Goal: Task Accomplishment & Management: Complete application form

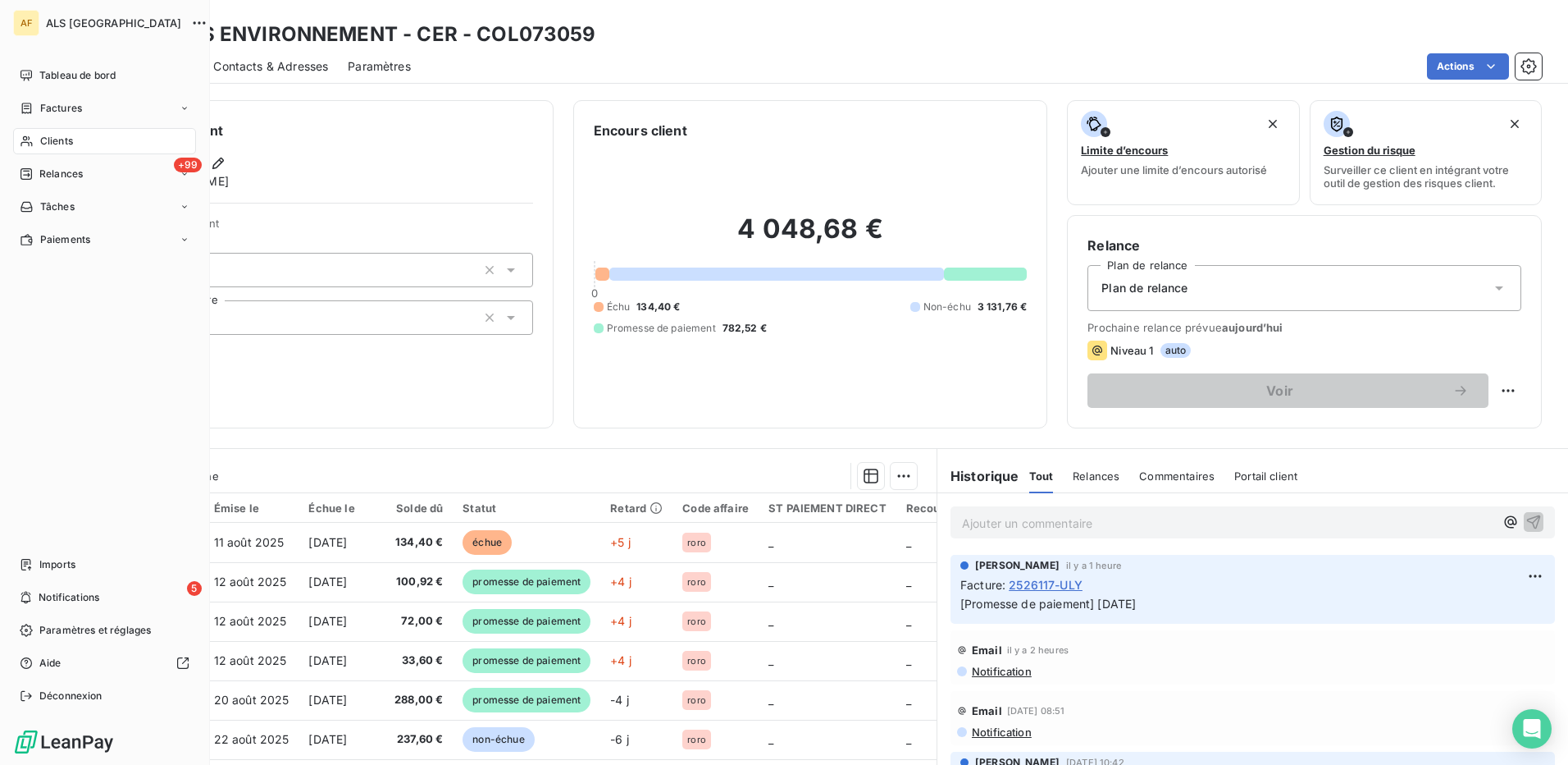
click at [62, 135] on span "Clients" at bounding box center [56, 141] width 33 height 15
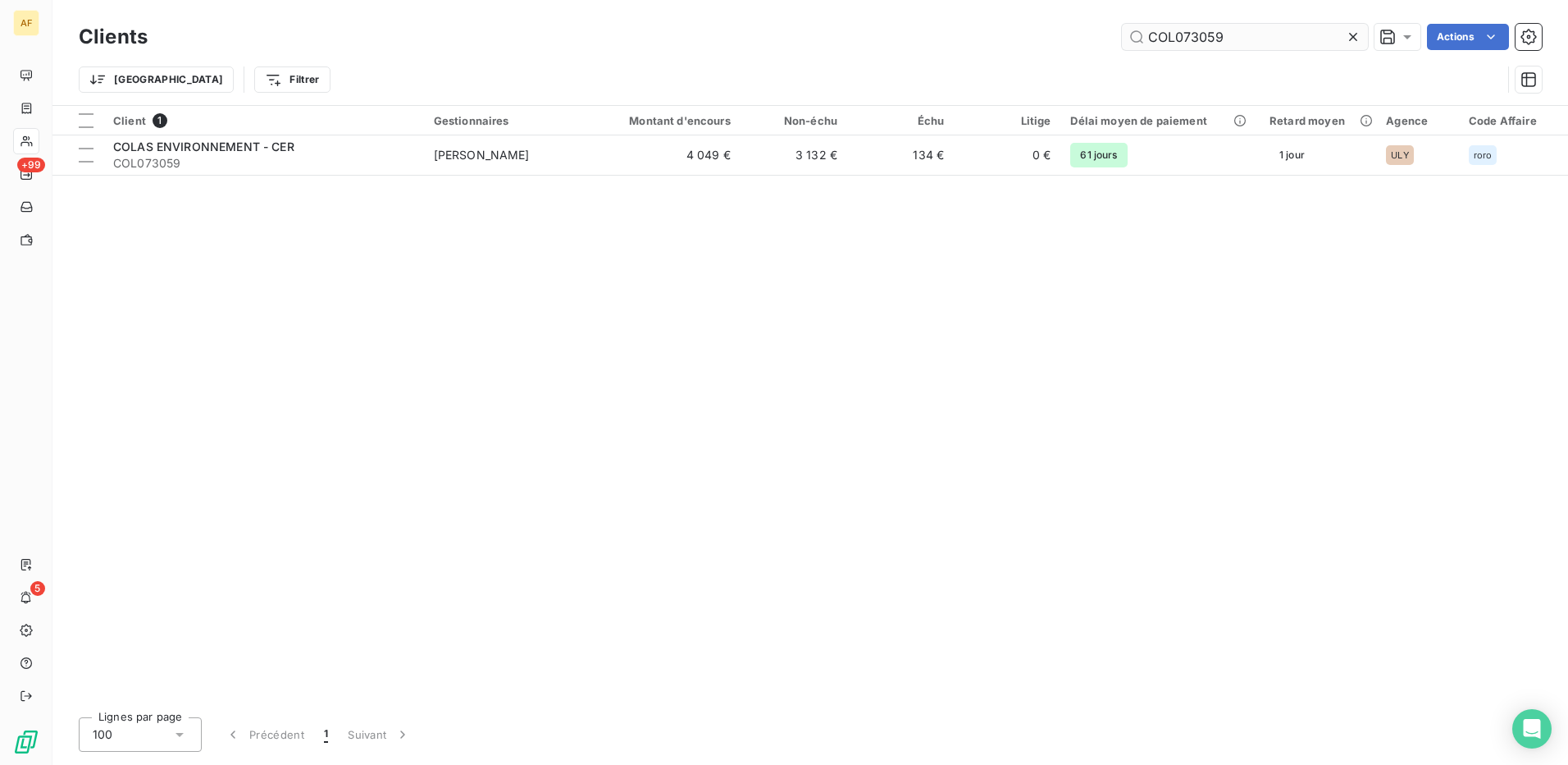
click at [1177, 36] on input "COL073059" at bounding box center [1245, 37] width 246 height 26
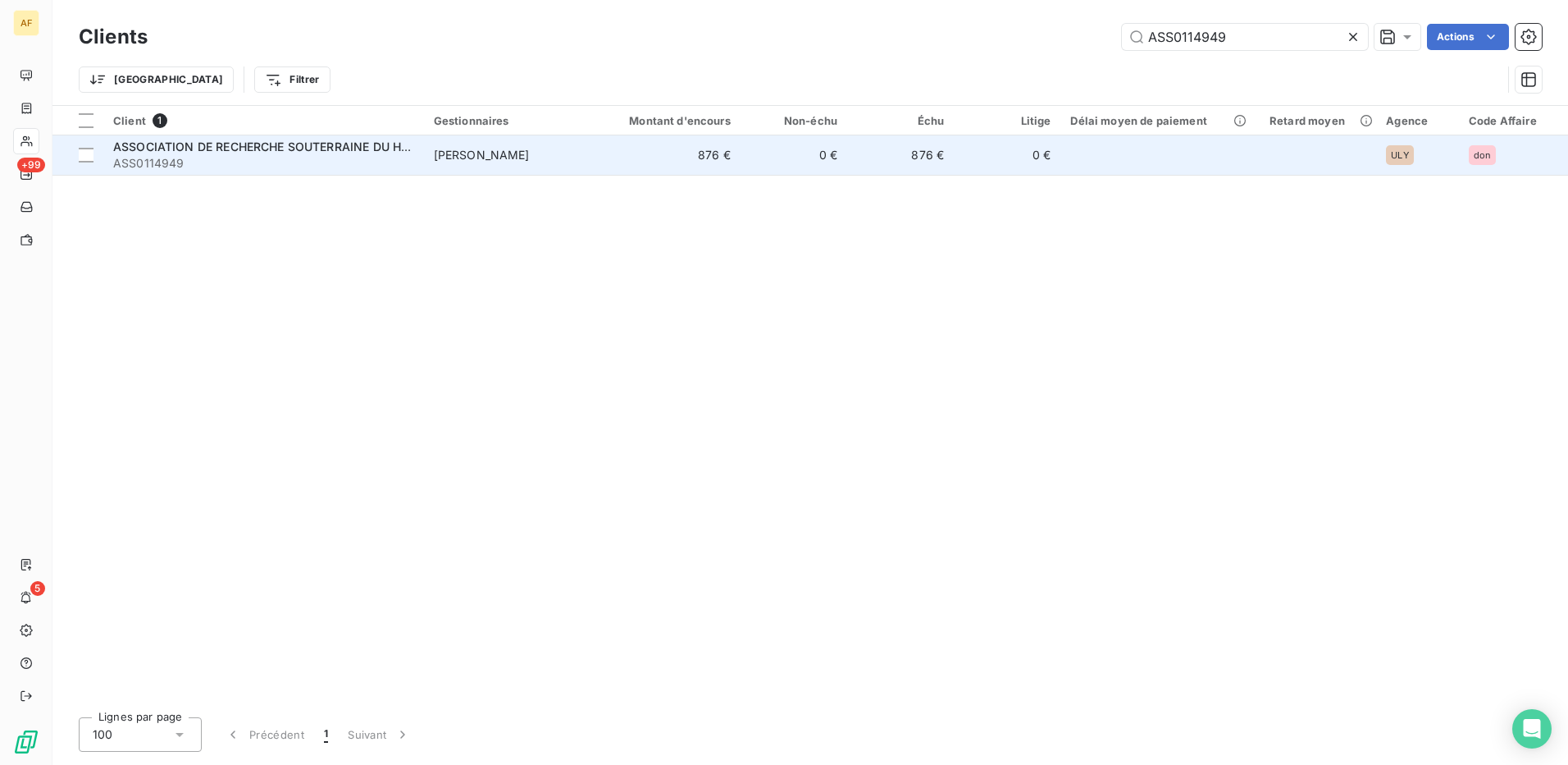
type input "ASS0114949"
click at [189, 152] on span "ASSOCIATION DE RECHERCHE SOUTERRAINE DU HAUT LEZ" at bounding box center [281, 146] width 336 height 14
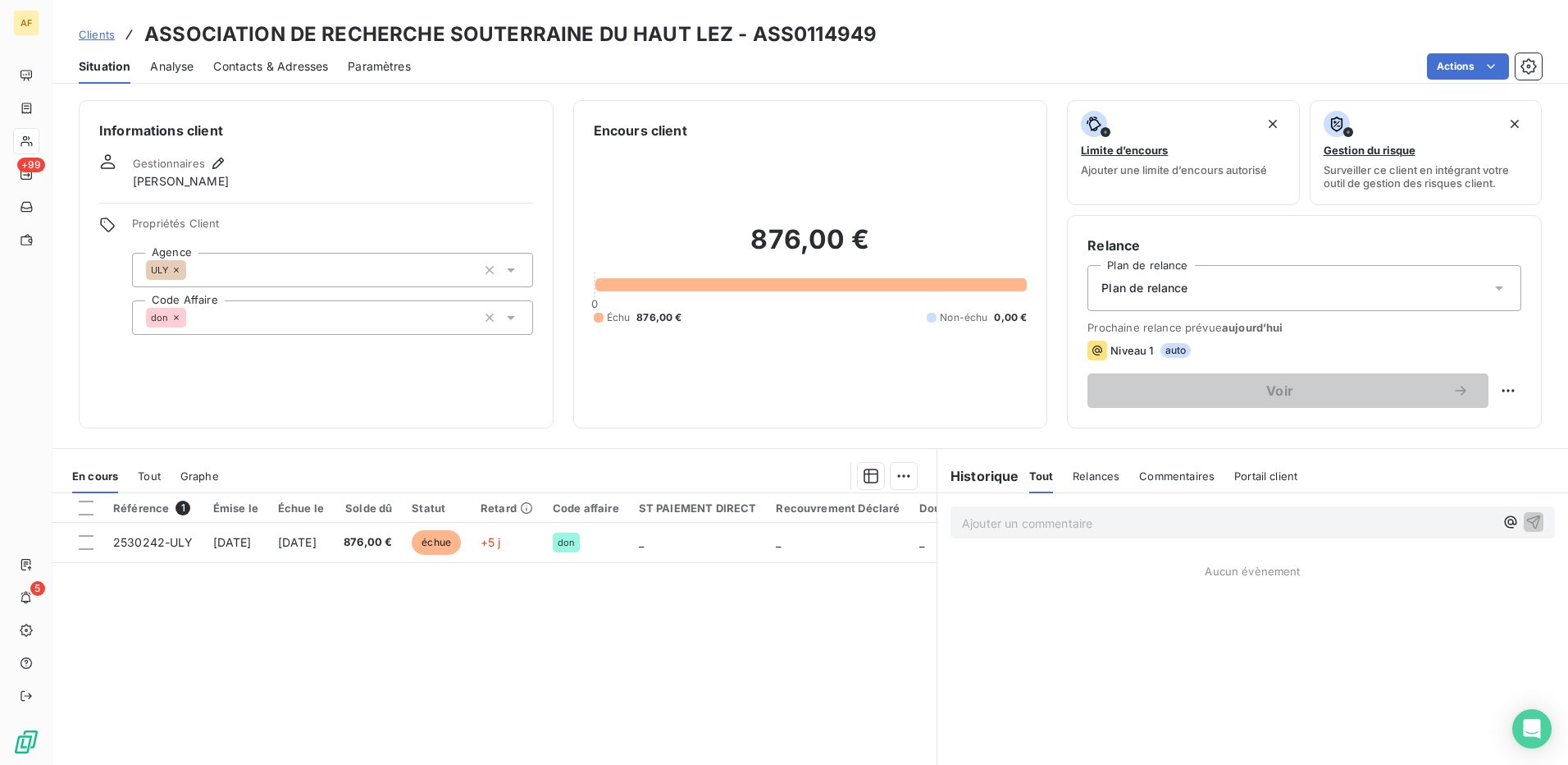
drag, startPoint x: 84, startPoint y: 509, endPoint x: 93, endPoint y: 515, distance: 10.8
click at [85, 509] on div at bounding box center [85, 507] width 15 height 15
click at [896, 473] on html "AF +99 5 Clients ASSOCIATION DE RECHERCHE SOUTERRAINE DU HAUT LEZ - ASS0114949 …" at bounding box center [784, 382] width 1568 height 765
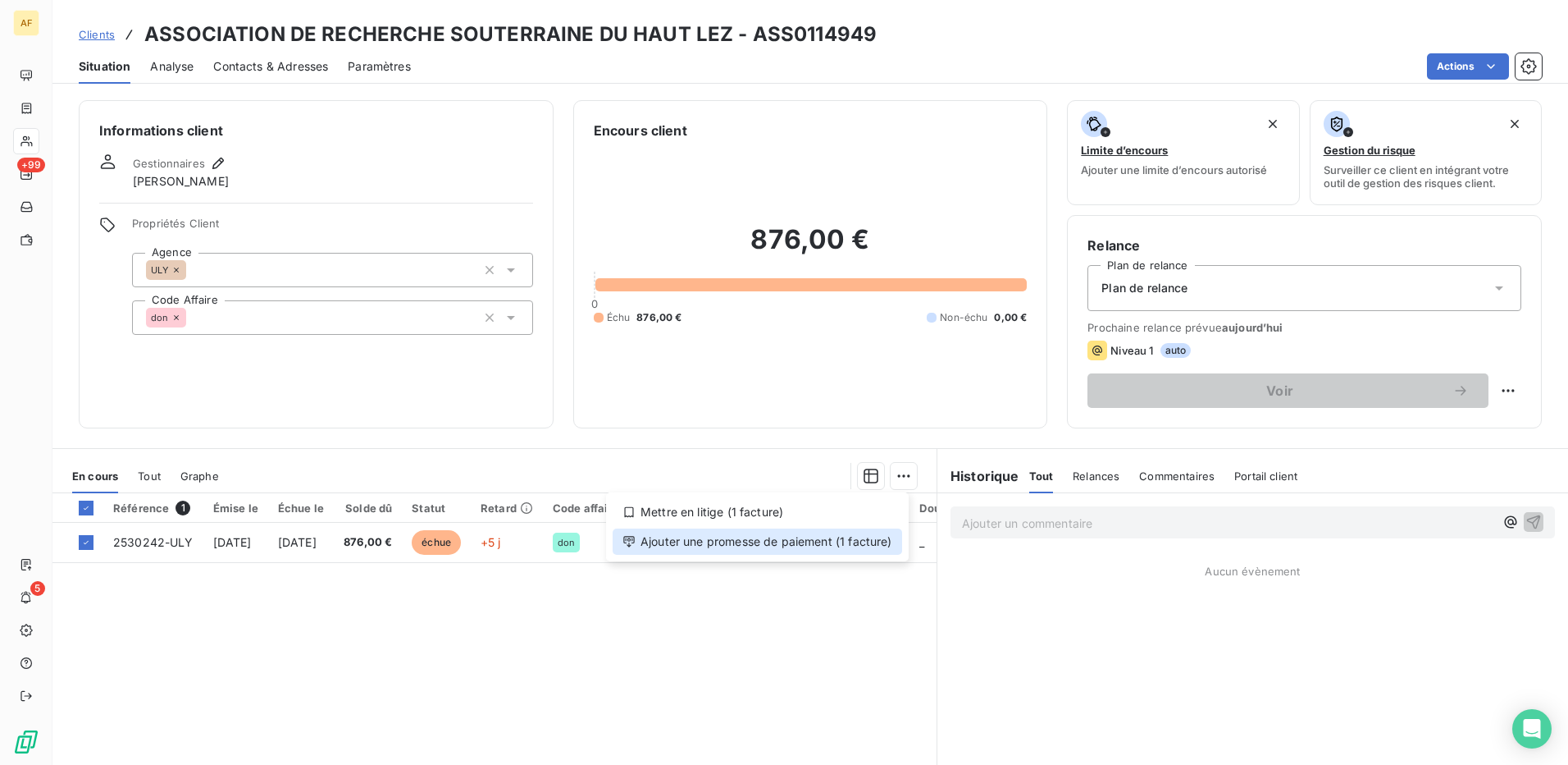
click at [888, 549] on div "Ajouter une promesse de paiement (1 facture)" at bounding box center [757, 541] width 290 height 26
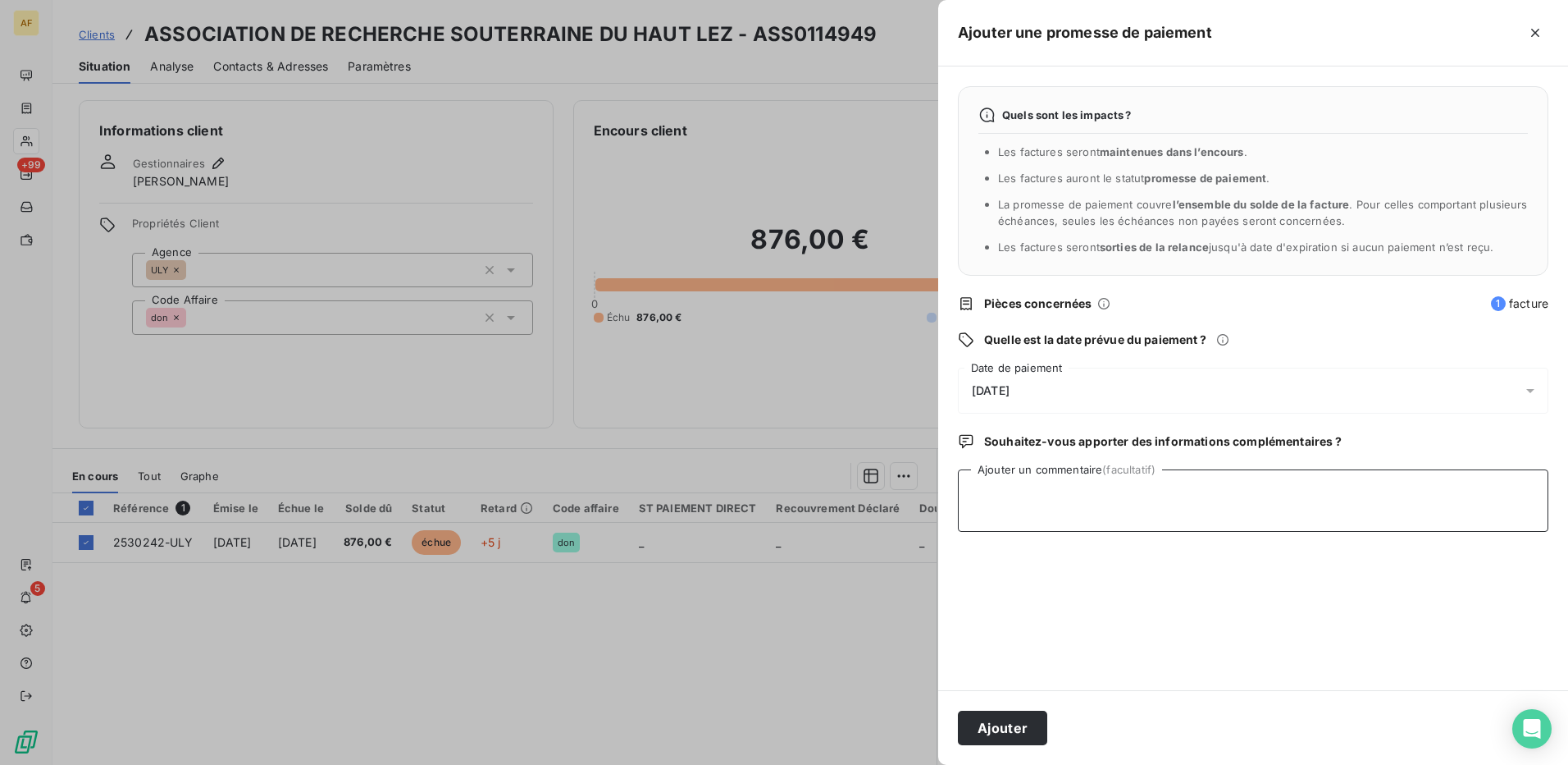
click at [1011, 524] on textarea "Ajouter un commentaire (facultatif)" at bounding box center [1252, 500] width 590 height 62
type textarea "[DATE]"
click at [1044, 387] on div "[DATE]" at bounding box center [1252, 390] width 590 height 46
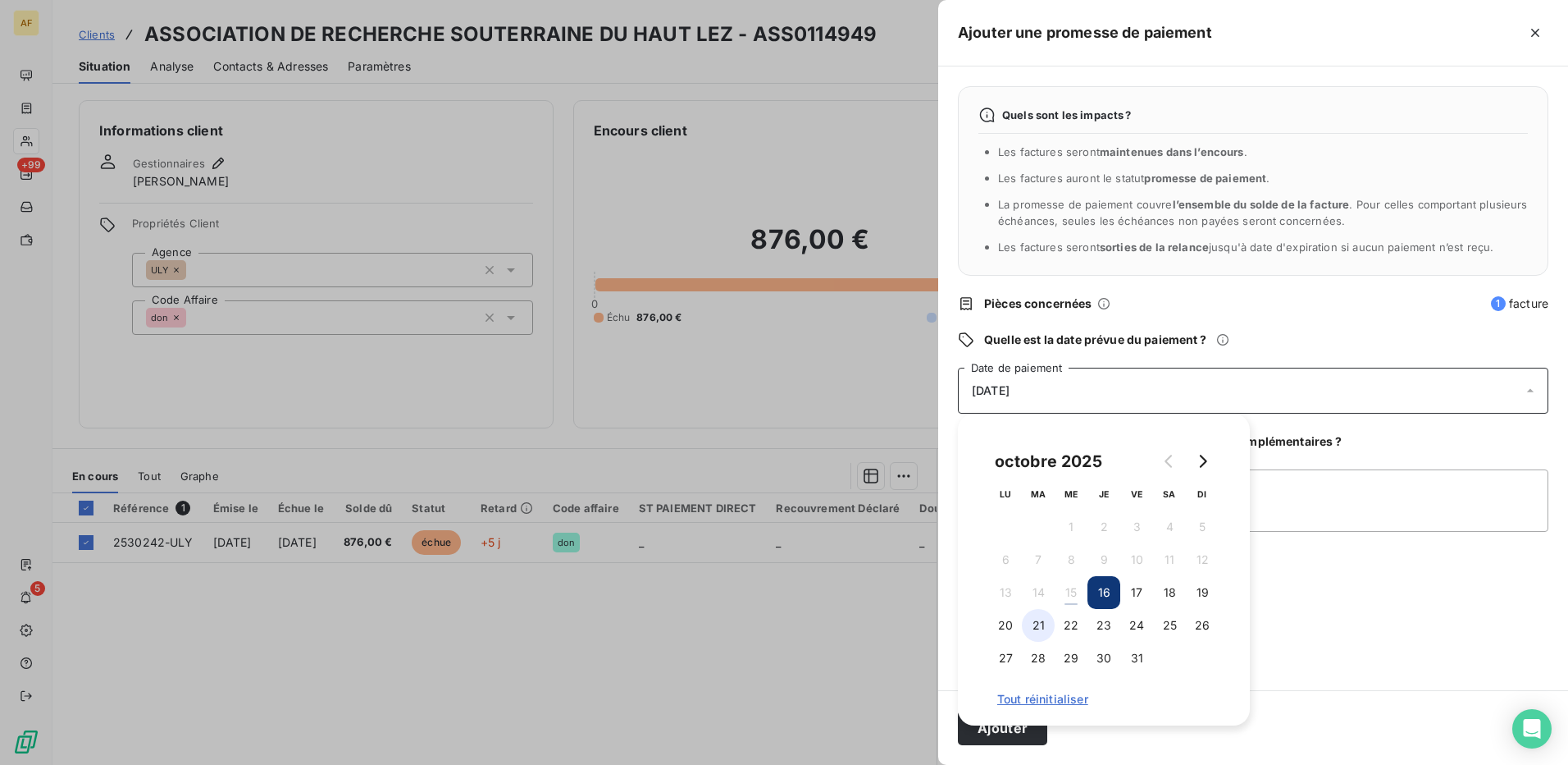
click at [1038, 617] on button "21" at bounding box center [1038, 625] width 33 height 33
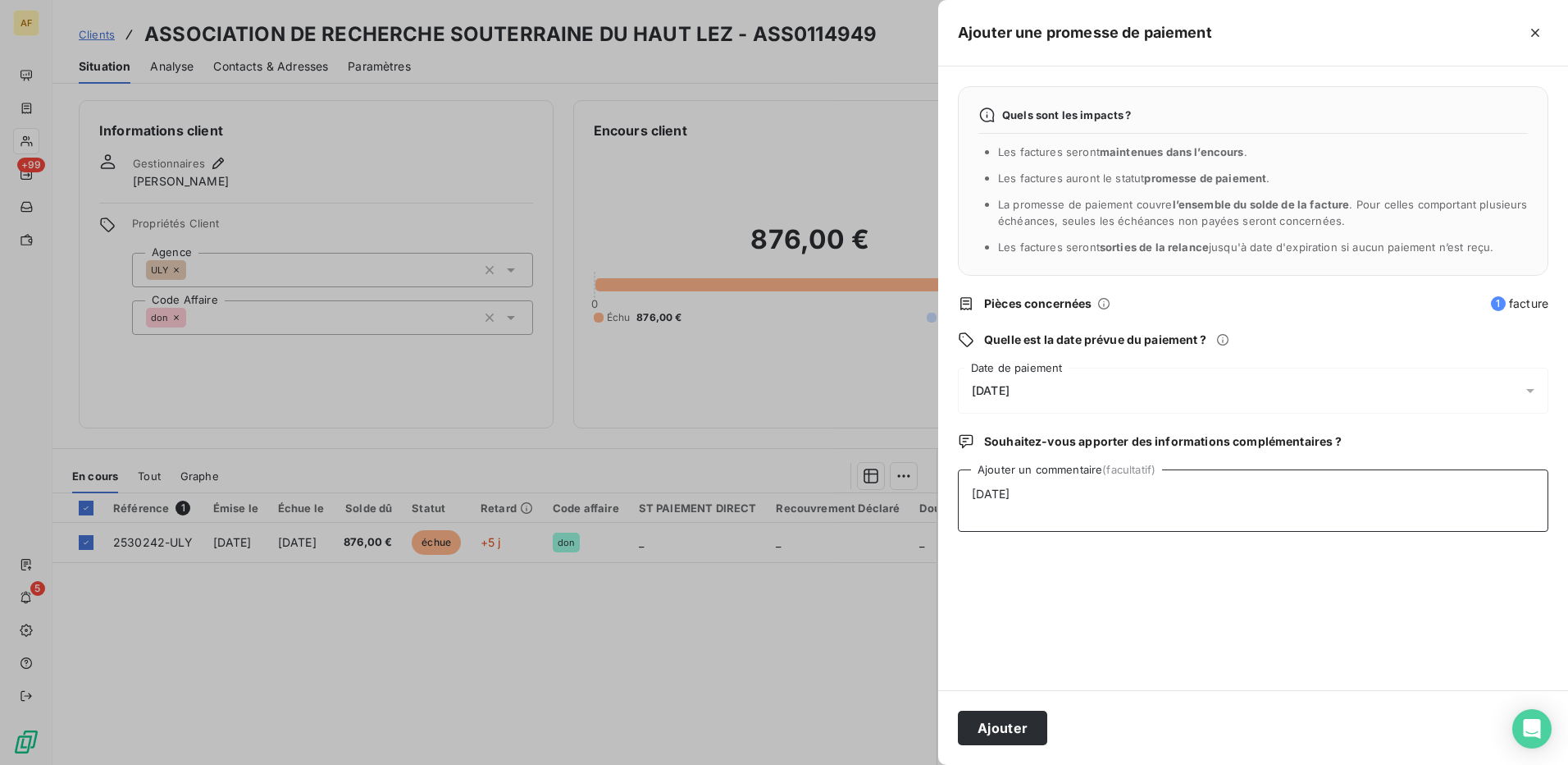
click at [1274, 525] on textarea "[DATE]" at bounding box center [1252, 500] width 590 height 62
click at [1027, 721] on button "Ajouter" at bounding box center [1002, 728] width 89 height 35
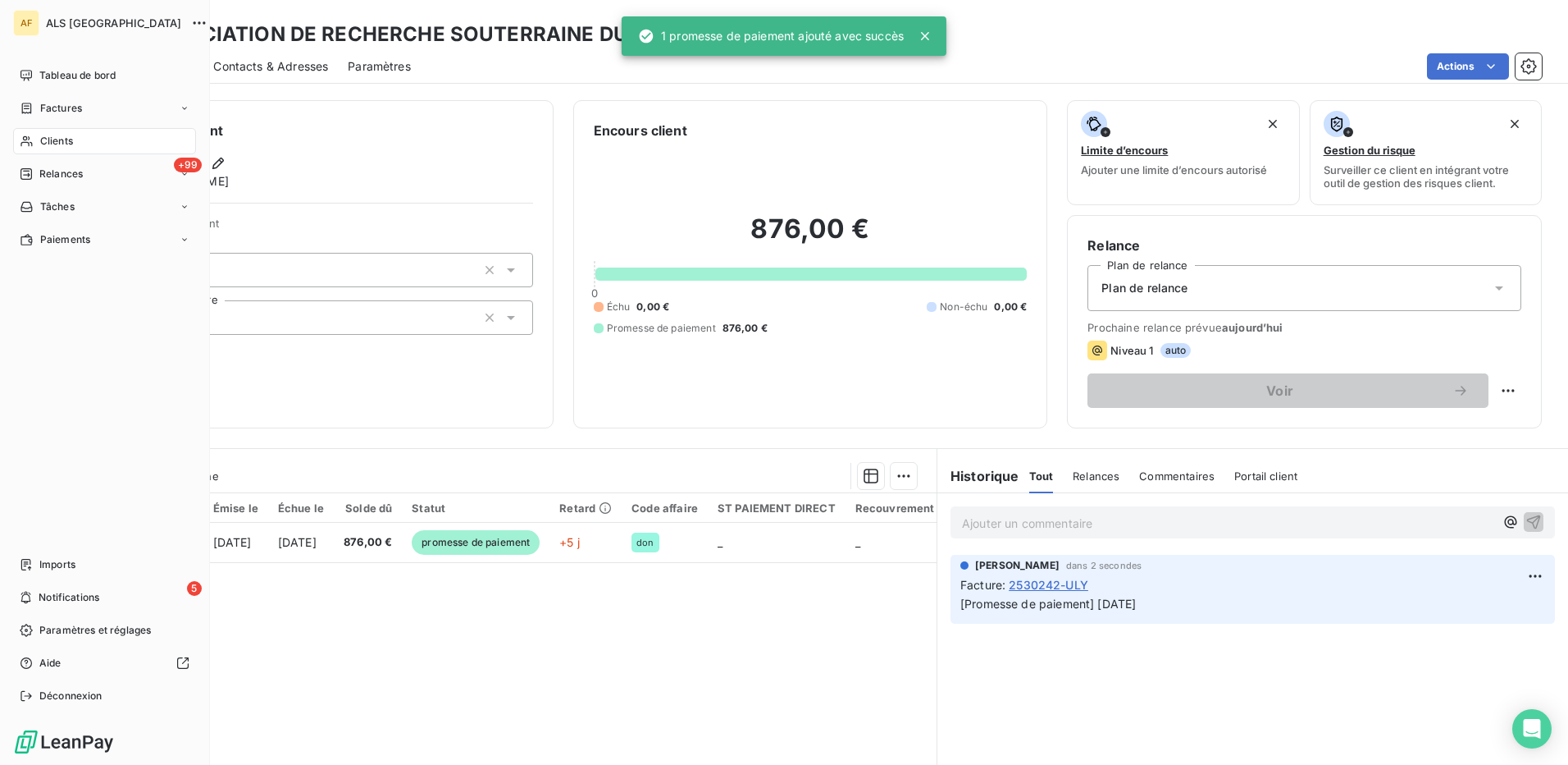
drag, startPoint x: 57, startPoint y: 136, endPoint x: 95, endPoint y: 151, distance: 40.9
click at [59, 138] on span "Clients" at bounding box center [56, 141] width 33 height 15
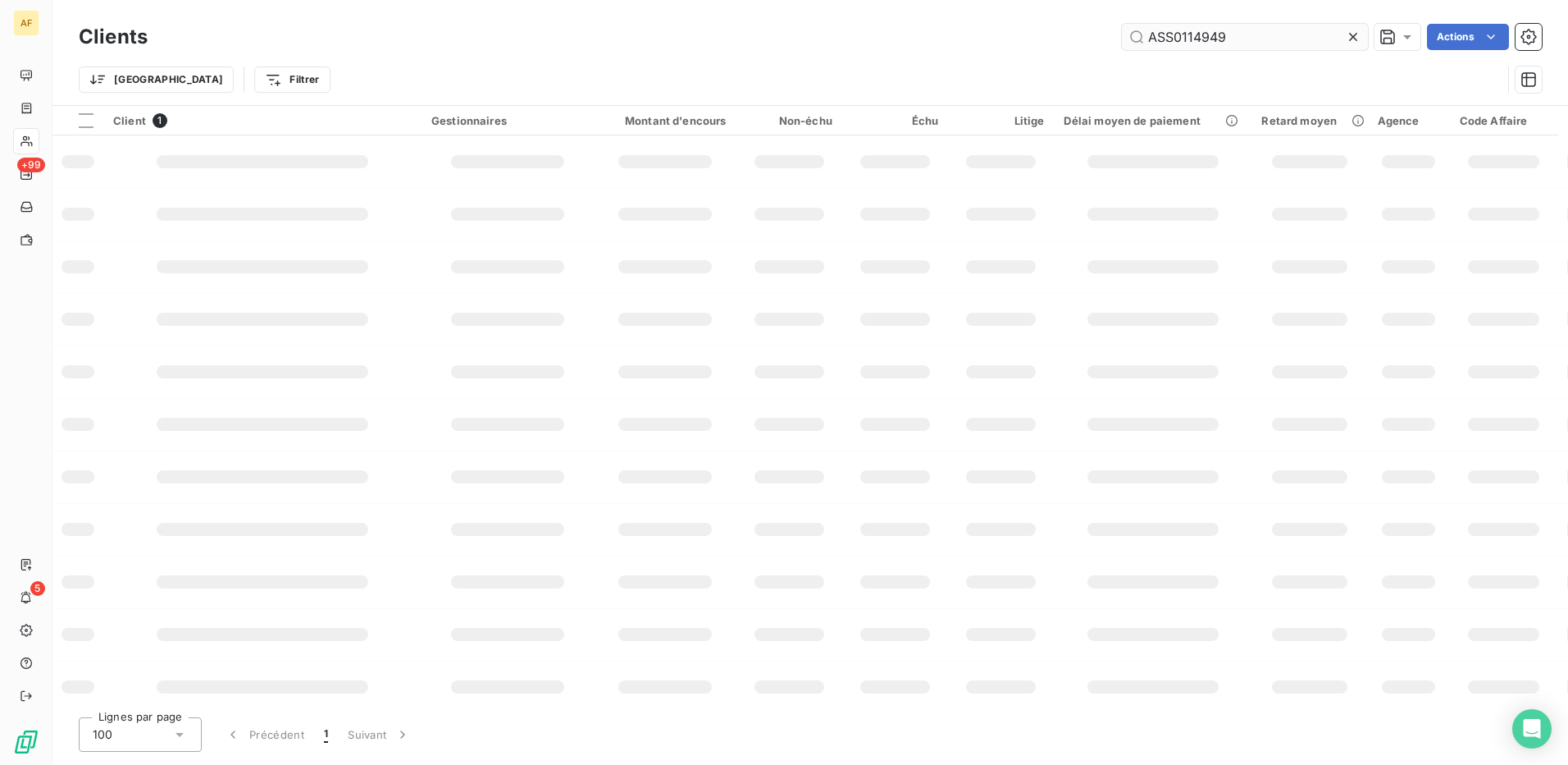
click at [1192, 42] on input "ASS0114949" at bounding box center [1245, 37] width 246 height 26
click at [1194, 41] on input "ASS0114949" at bounding box center [1245, 37] width 246 height 26
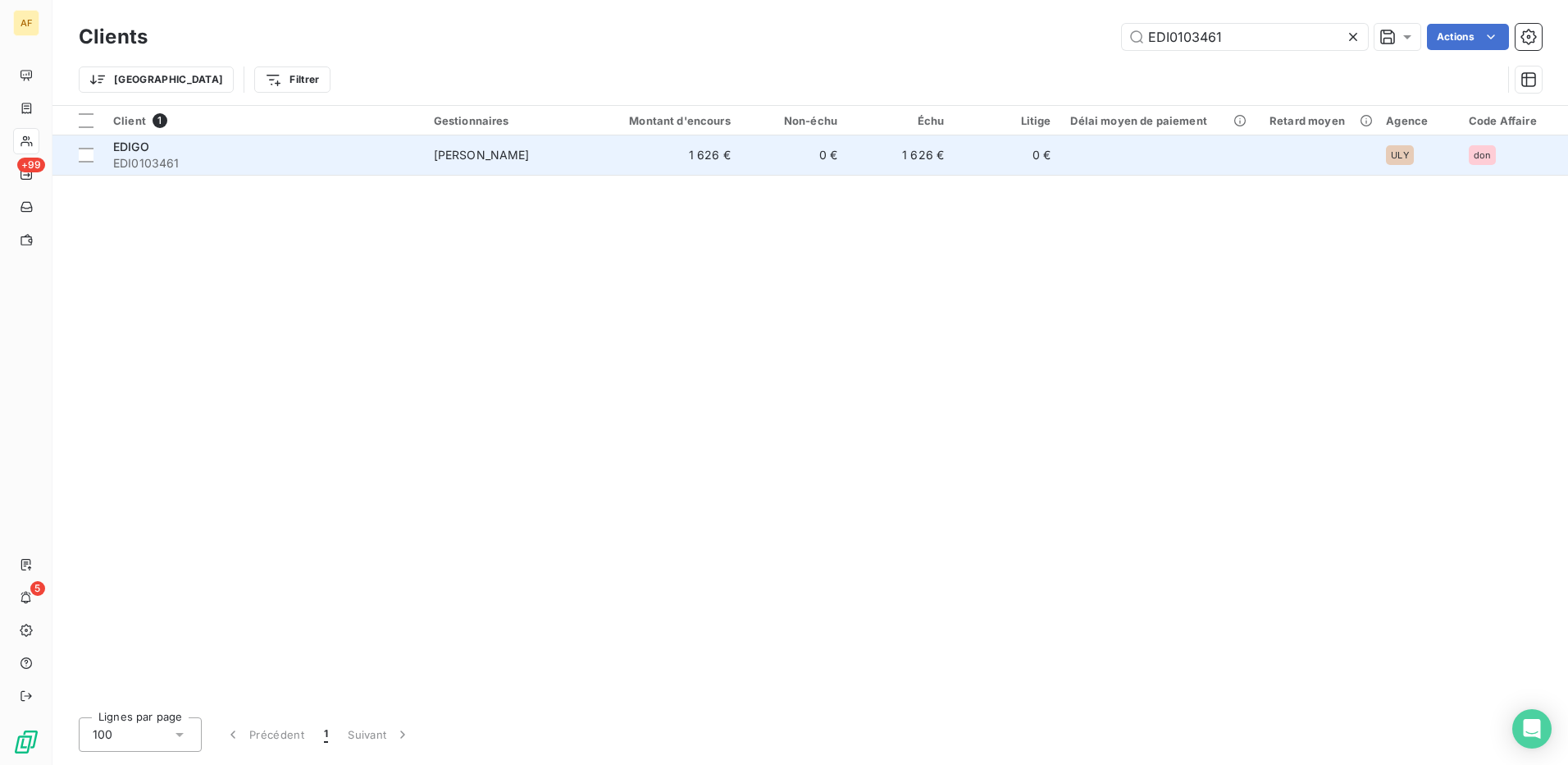
type input "EDI0103461"
click at [237, 157] on span "EDI0103461" at bounding box center [264, 163] width 301 height 16
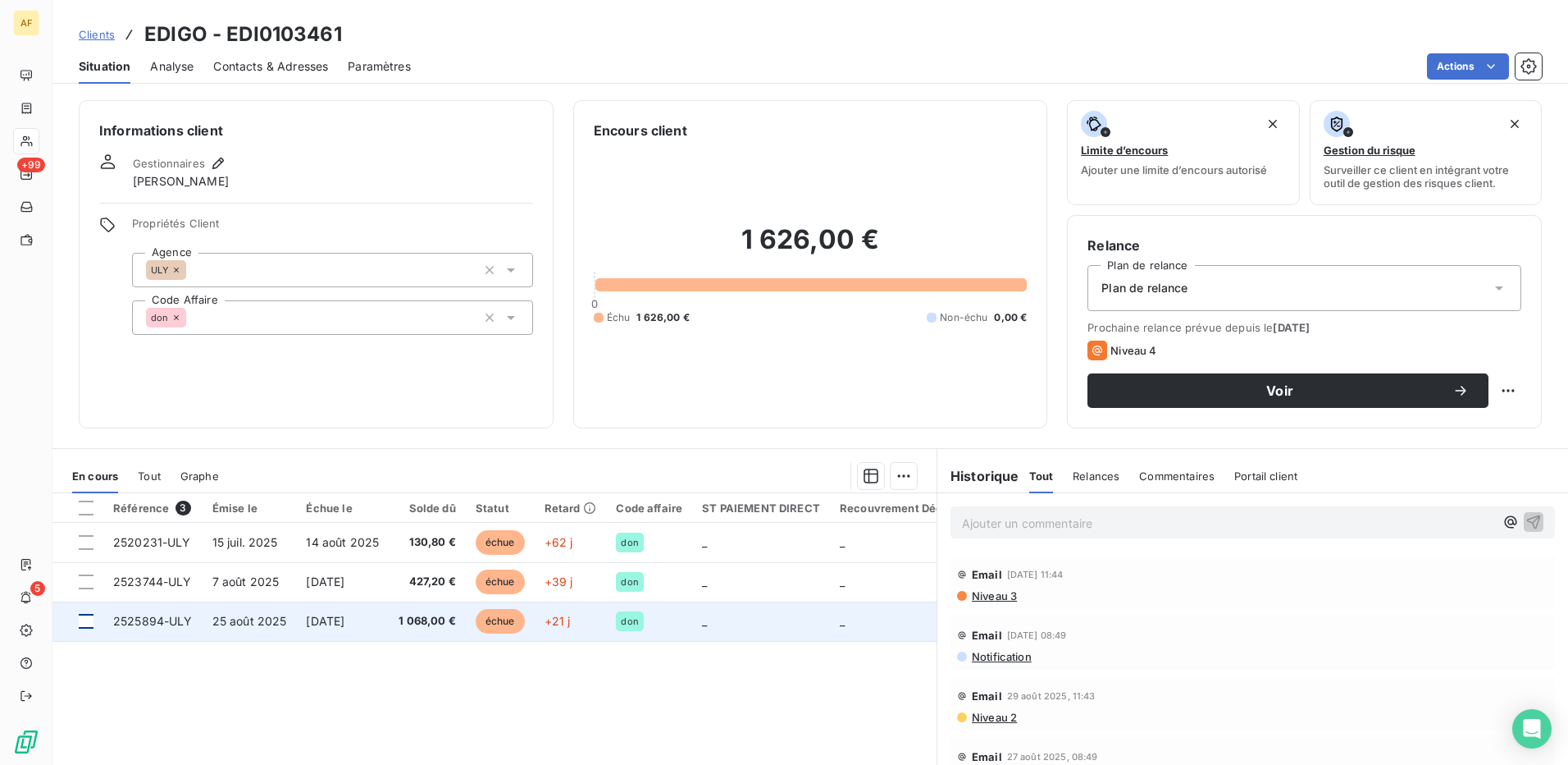
click at [93, 620] on div at bounding box center [85, 621] width 15 height 15
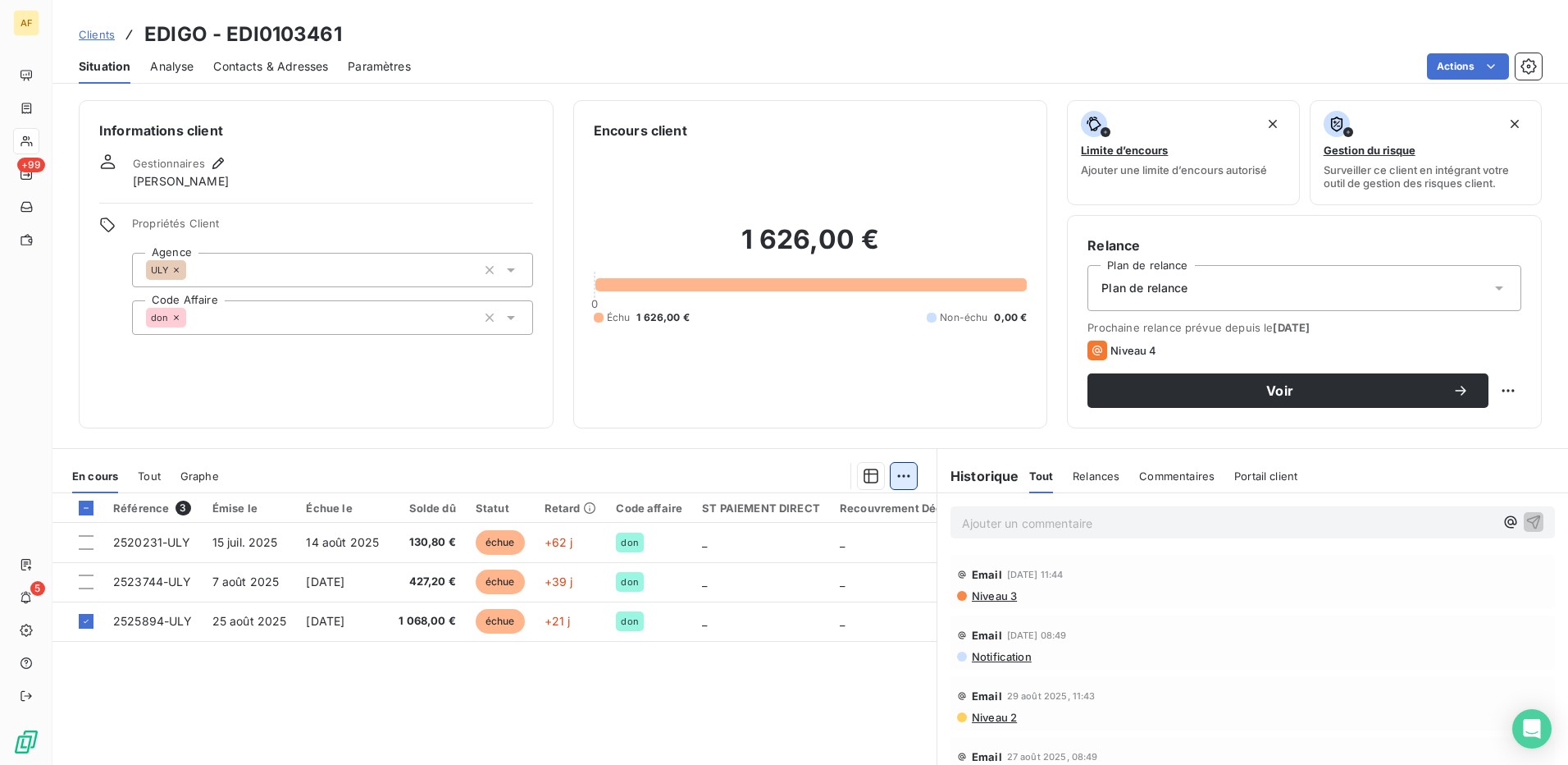
click at [894, 471] on html "AF +99 5 Clients EDIGO - EDI0103461 Situation Analyse Contacts & Adresses Param…" at bounding box center [784, 382] width 1568 height 765
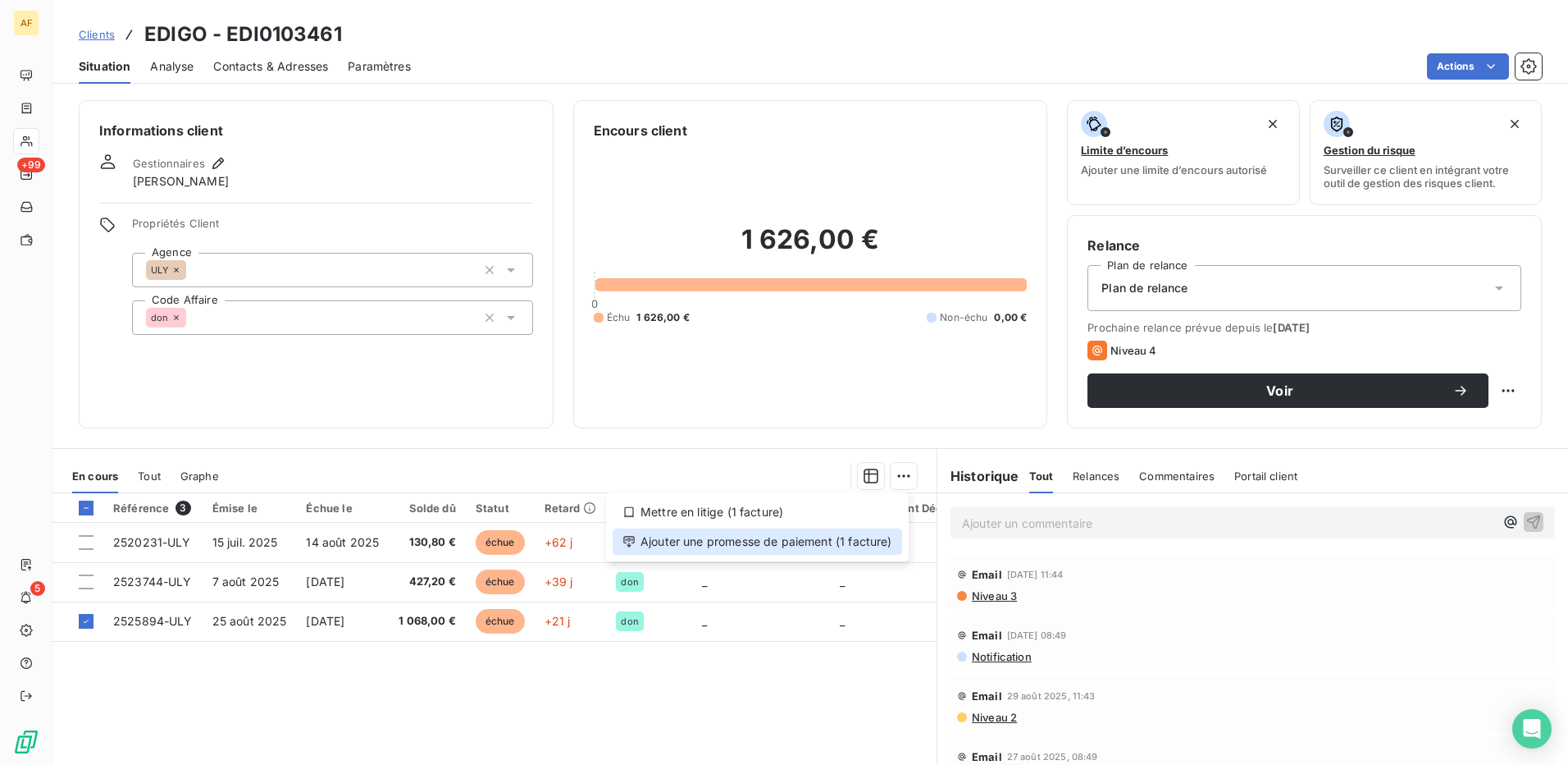
click at [828, 541] on div "Ajouter une promesse de paiement (1 facture)" at bounding box center [757, 541] width 290 height 26
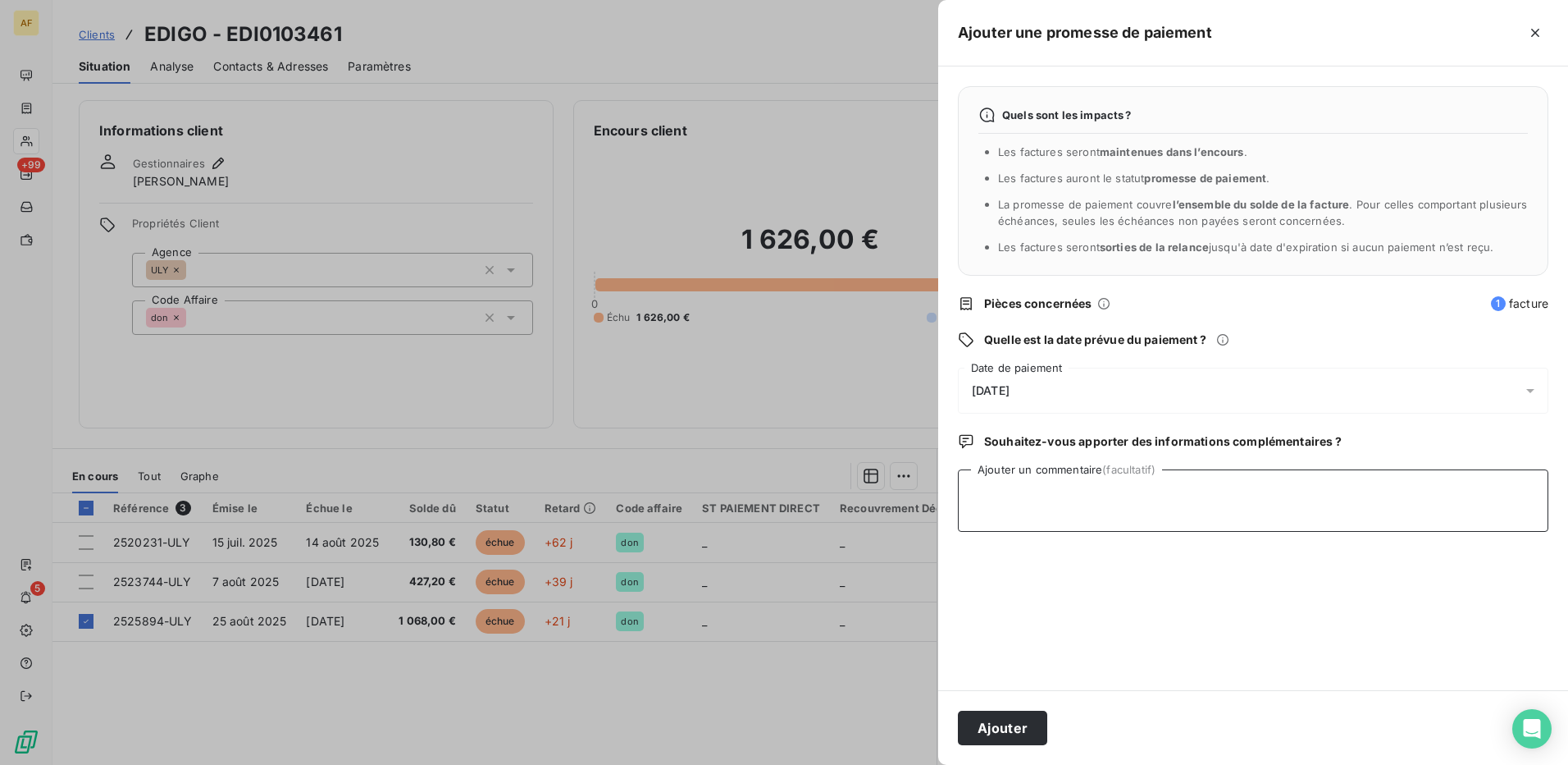
click at [989, 515] on textarea "Ajouter un commentaire (facultatif)" at bounding box center [1252, 500] width 590 height 62
type textarea "[DATE]"
click at [1003, 401] on div "[DATE]" at bounding box center [1252, 390] width 590 height 46
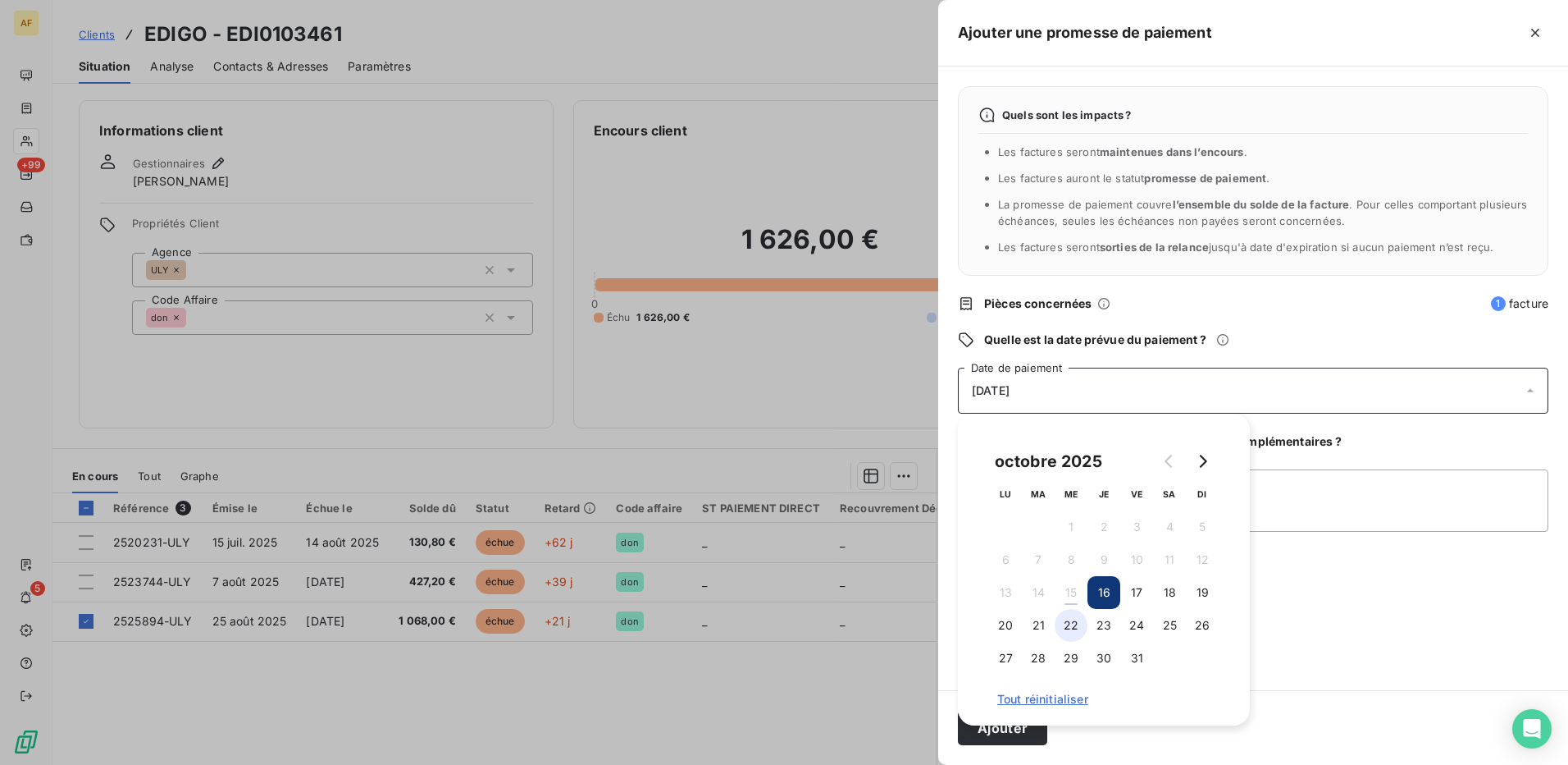
click at [1062, 623] on button "22" at bounding box center [1071, 625] width 33 height 33
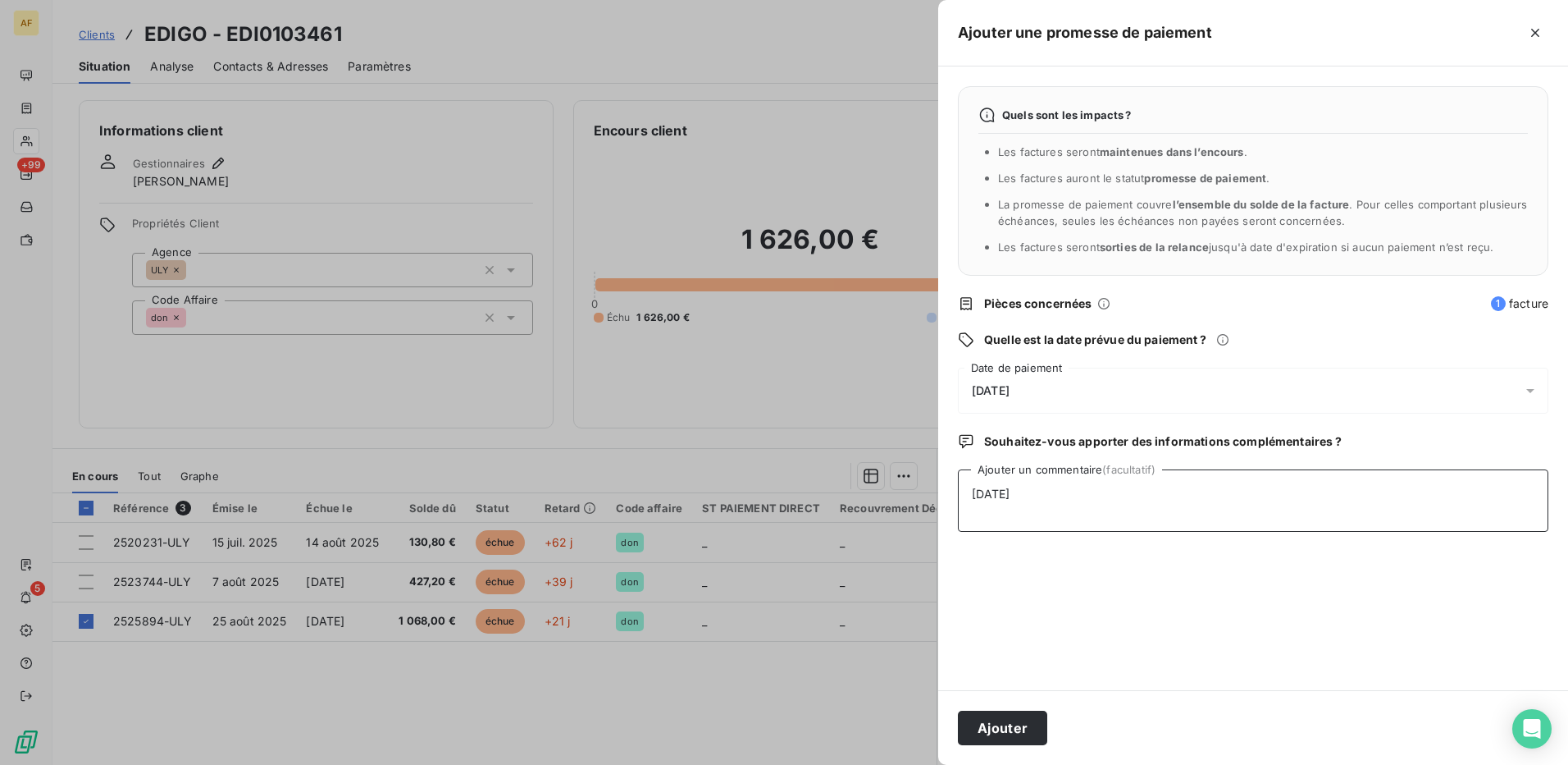
click at [1299, 495] on textarea "[DATE]" at bounding box center [1252, 500] width 590 height 62
click at [1000, 724] on button "Ajouter" at bounding box center [1002, 728] width 89 height 35
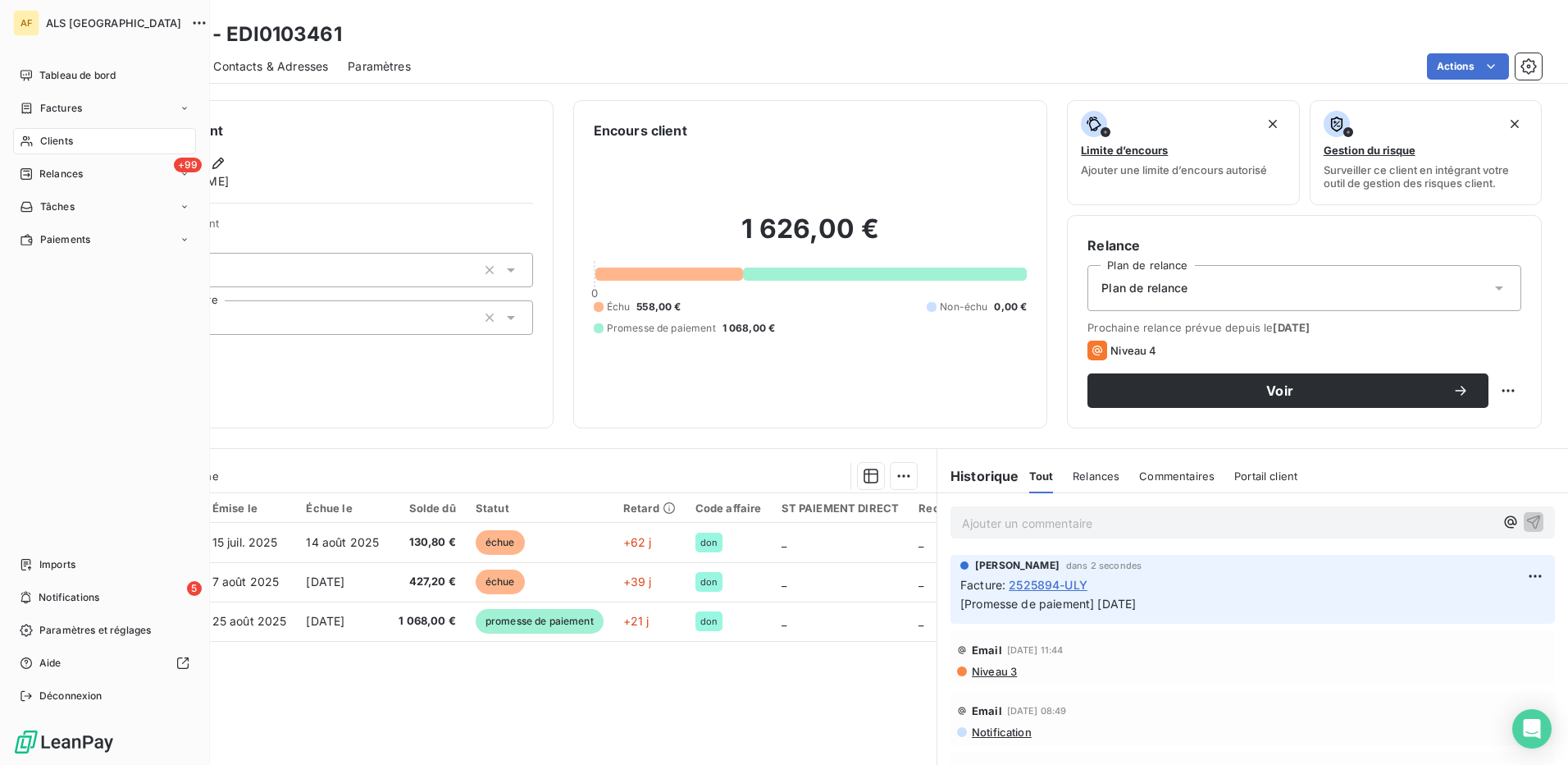
click at [55, 143] on span "Clients" at bounding box center [56, 141] width 33 height 15
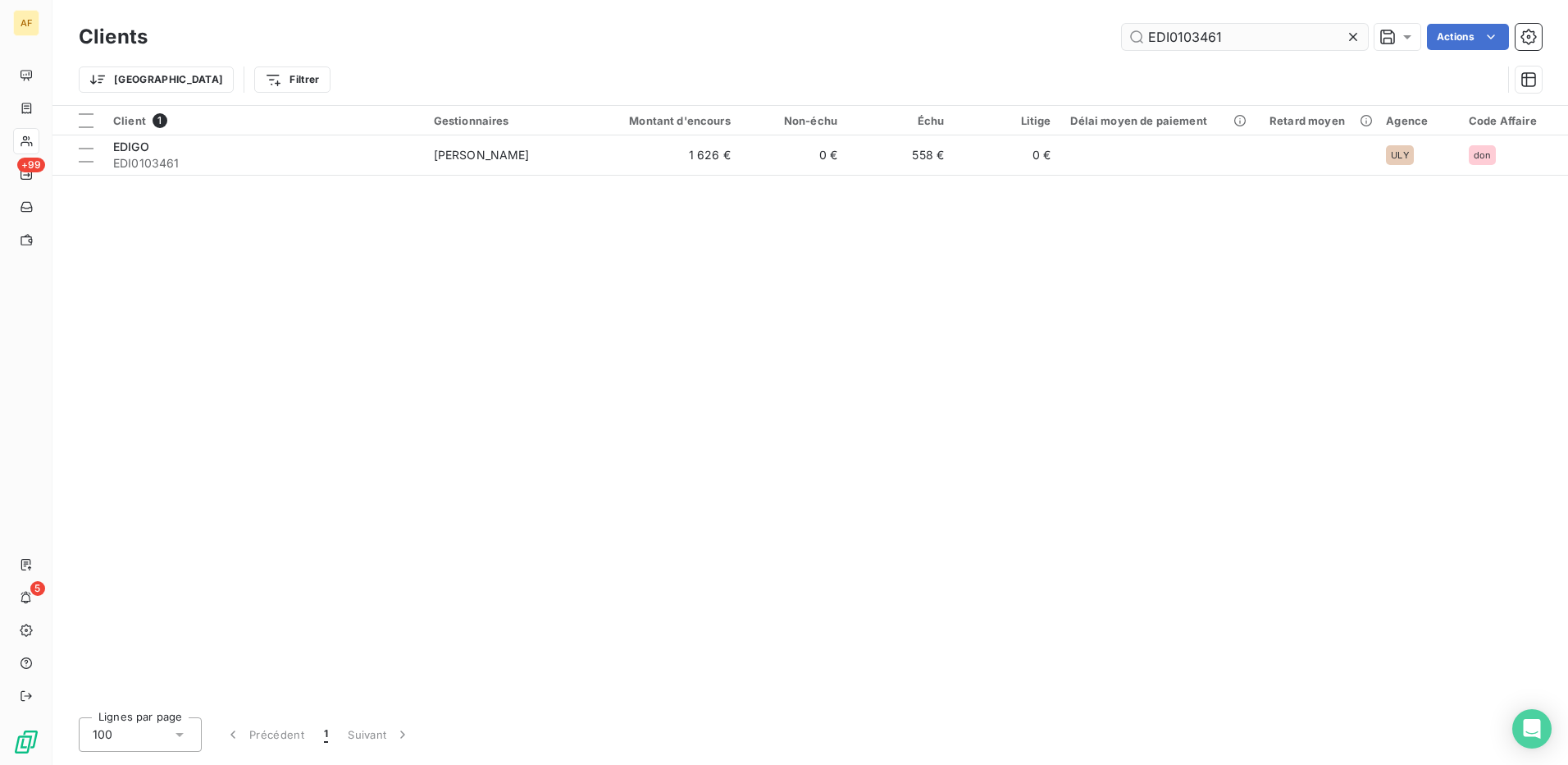
click at [1187, 44] on input "EDI0103461" at bounding box center [1245, 37] width 246 height 26
drag, startPoint x: 1187, startPoint y: 44, endPoint x: 1199, endPoint y: 21, distance: 25.9
click at [1188, 44] on input "EDI0103461" at bounding box center [1245, 37] width 246 height 26
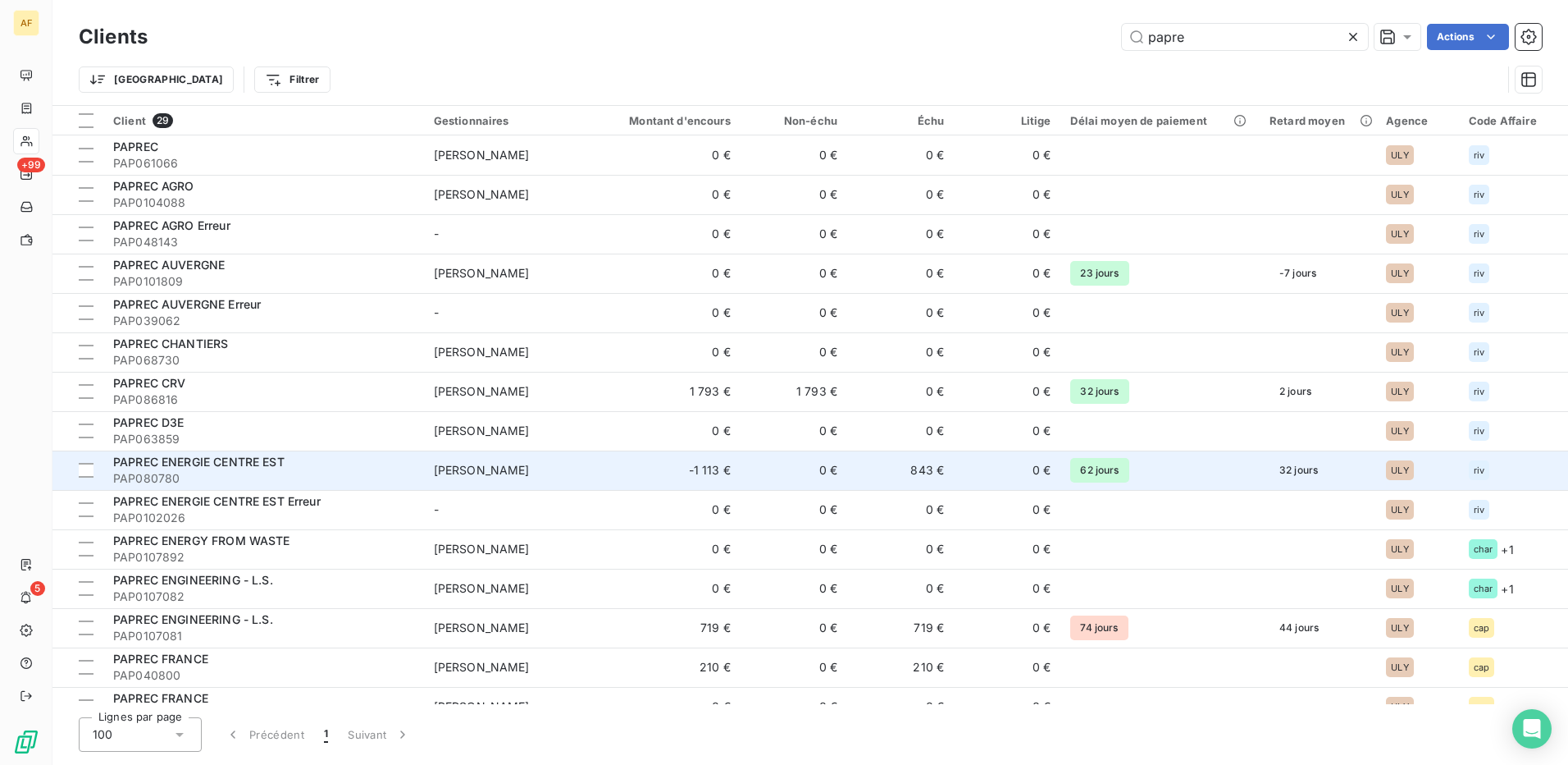
type input "papre"
click at [311, 462] on div "PAPREC ENERGIE CENTRE EST" at bounding box center [264, 462] width 301 height 16
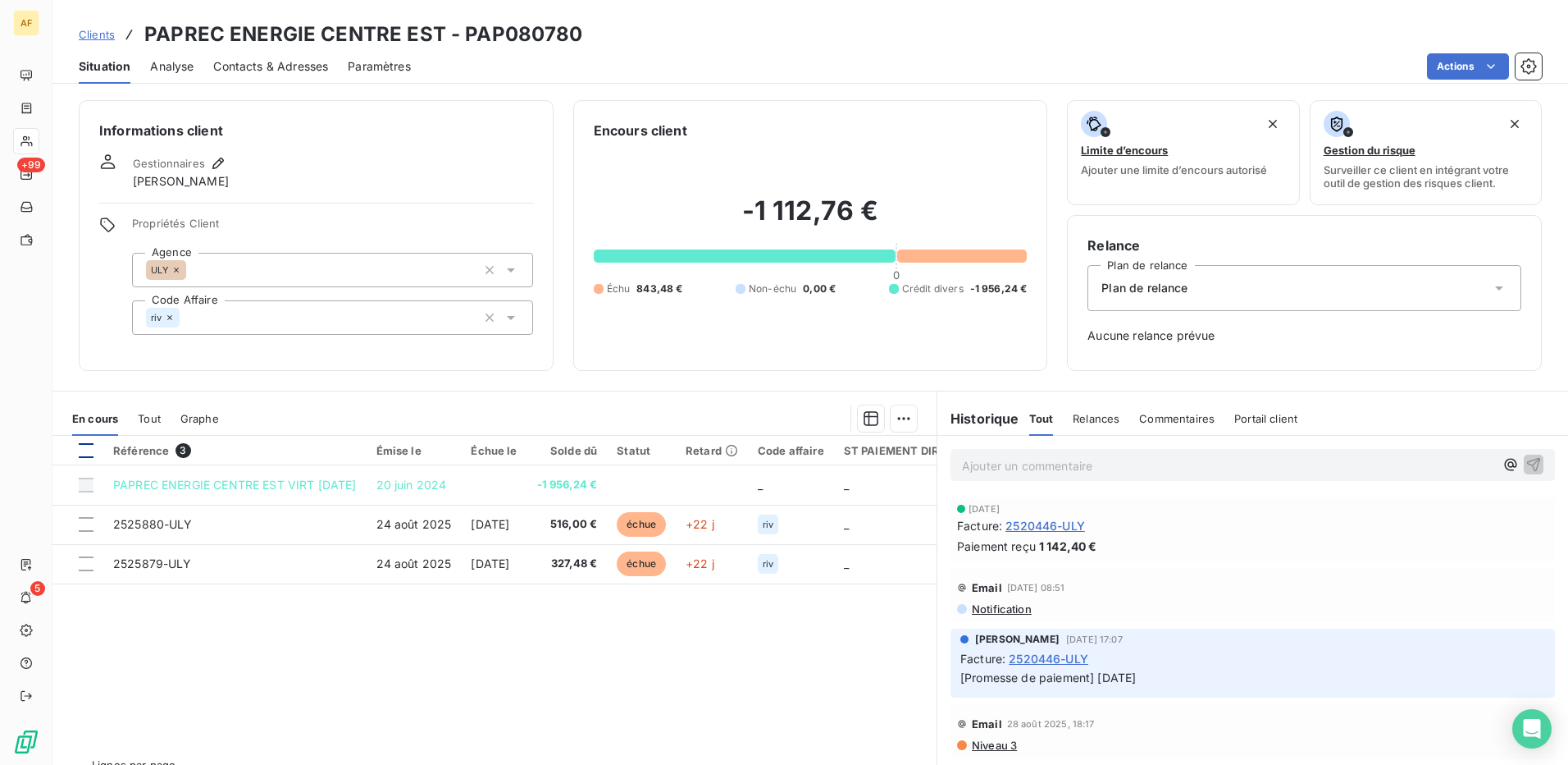
click at [89, 448] on div at bounding box center [85, 450] width 15 height 15
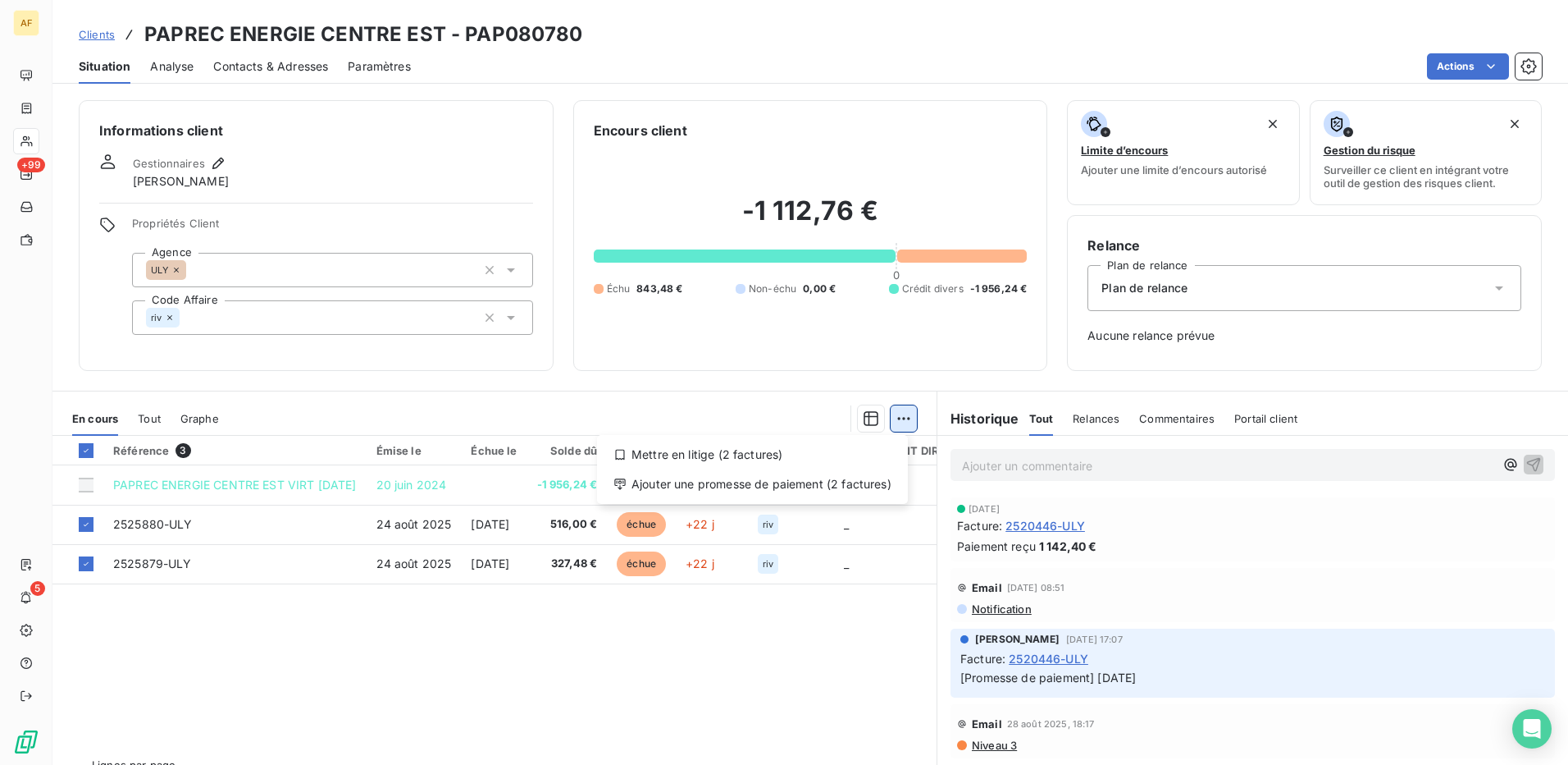
click at [904, 423] on html "AF +99 5 Clients PAPREC ENERGIE CENTRE EST - PAP080780 Situation Analyse Contac…" at bounding box center [784, 382] width 1568 height 765
click at [873, 494] on div "Ajouter une promesse de paiement (2 factures)" at bounding box center [752, 484] width 298 height 26
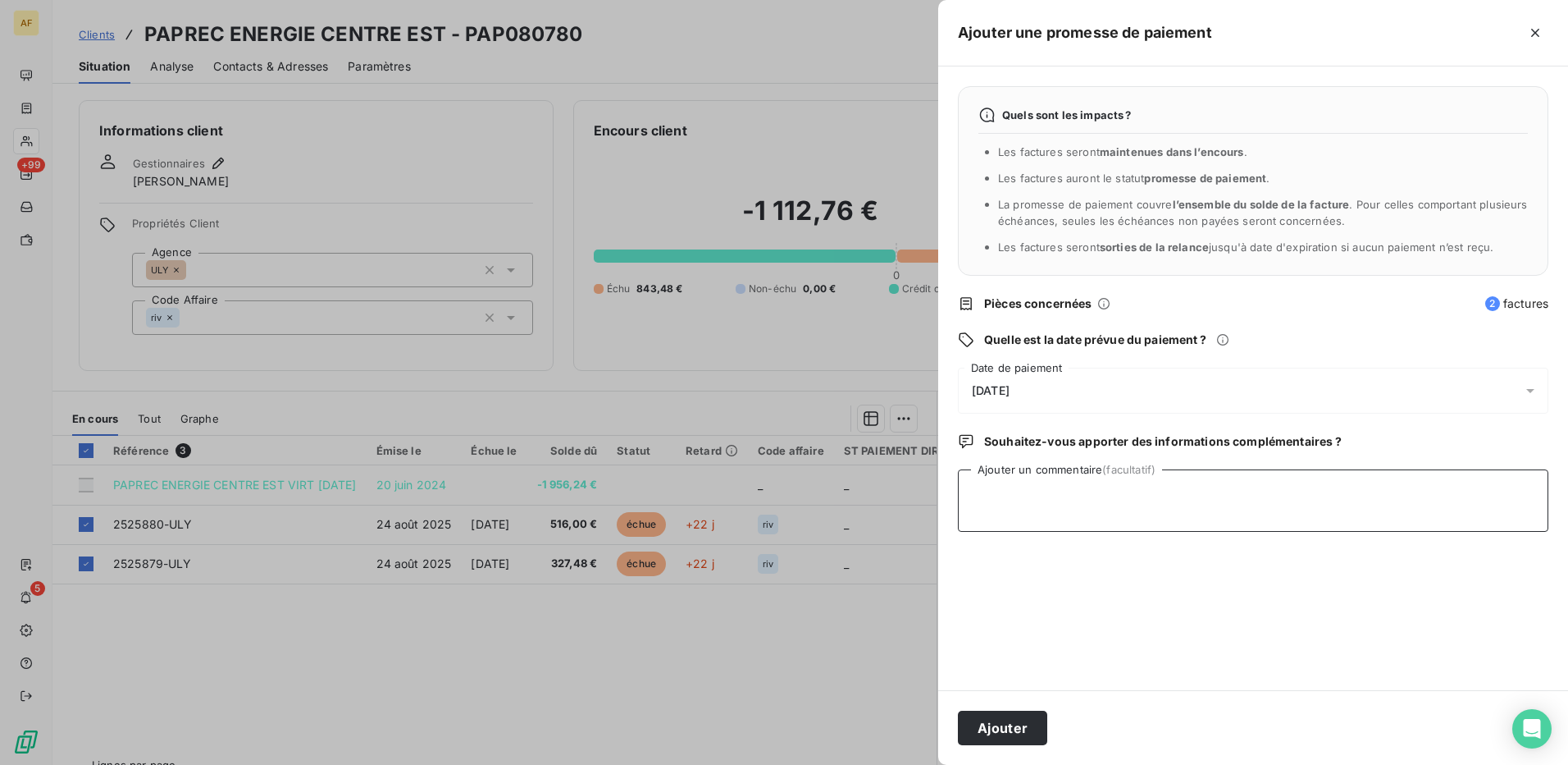
click at [1198, 510] on textarea "Ajouter un commentaire (facultatif)" at bounding box center [1252, 500] width 590 height 62
type textarea "[DATE]"
click at [998, 384] on span "[DATE]" at bounding box center [990, 391] width 38 height 14
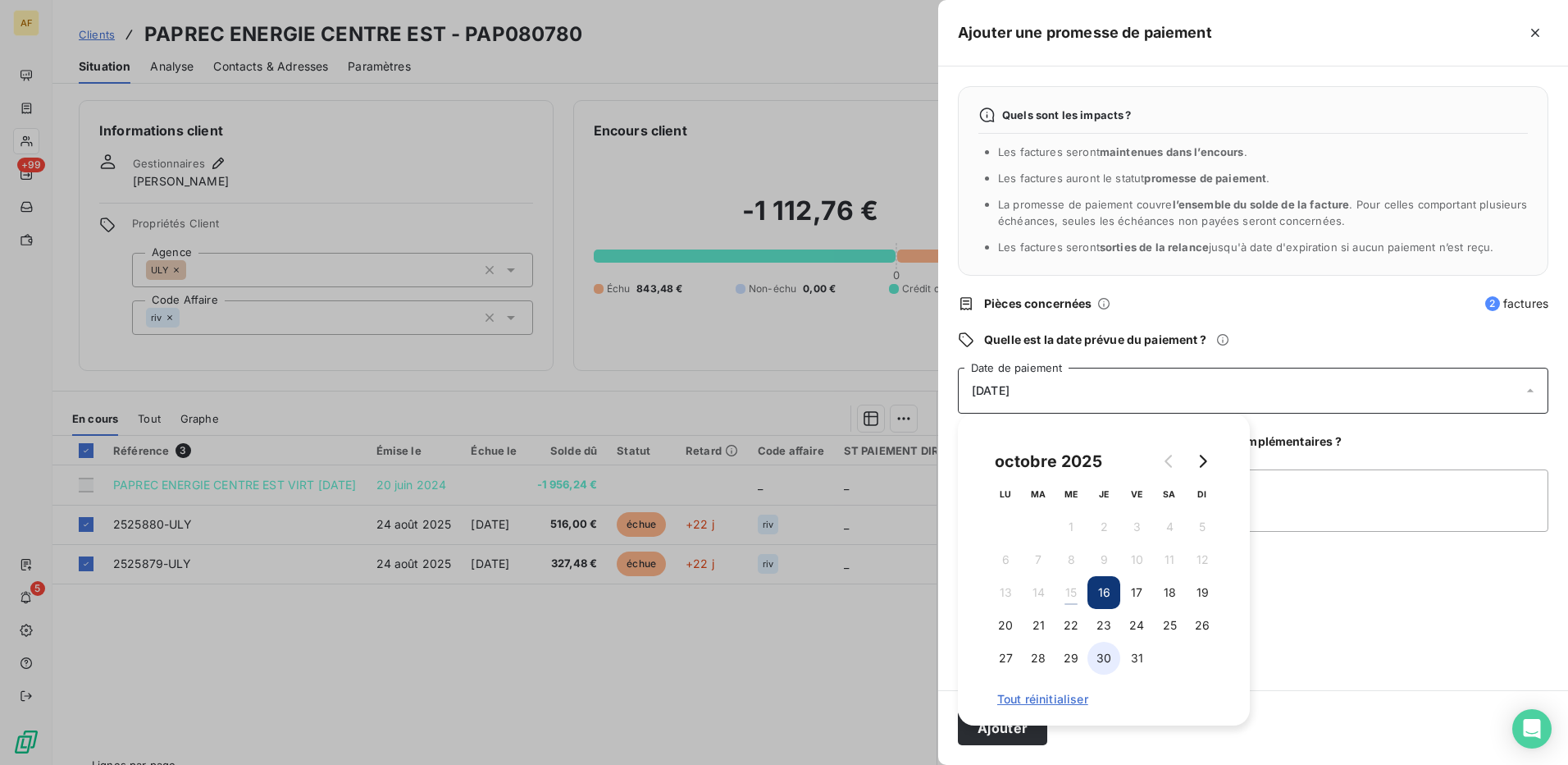
click at [1108, 662] on button "30" at bounding box center [1104, 658] width 33 height 33
click at [1283, 517] on textarea "[DATE]" at bounding box center [1252, 500] width 590 height 62
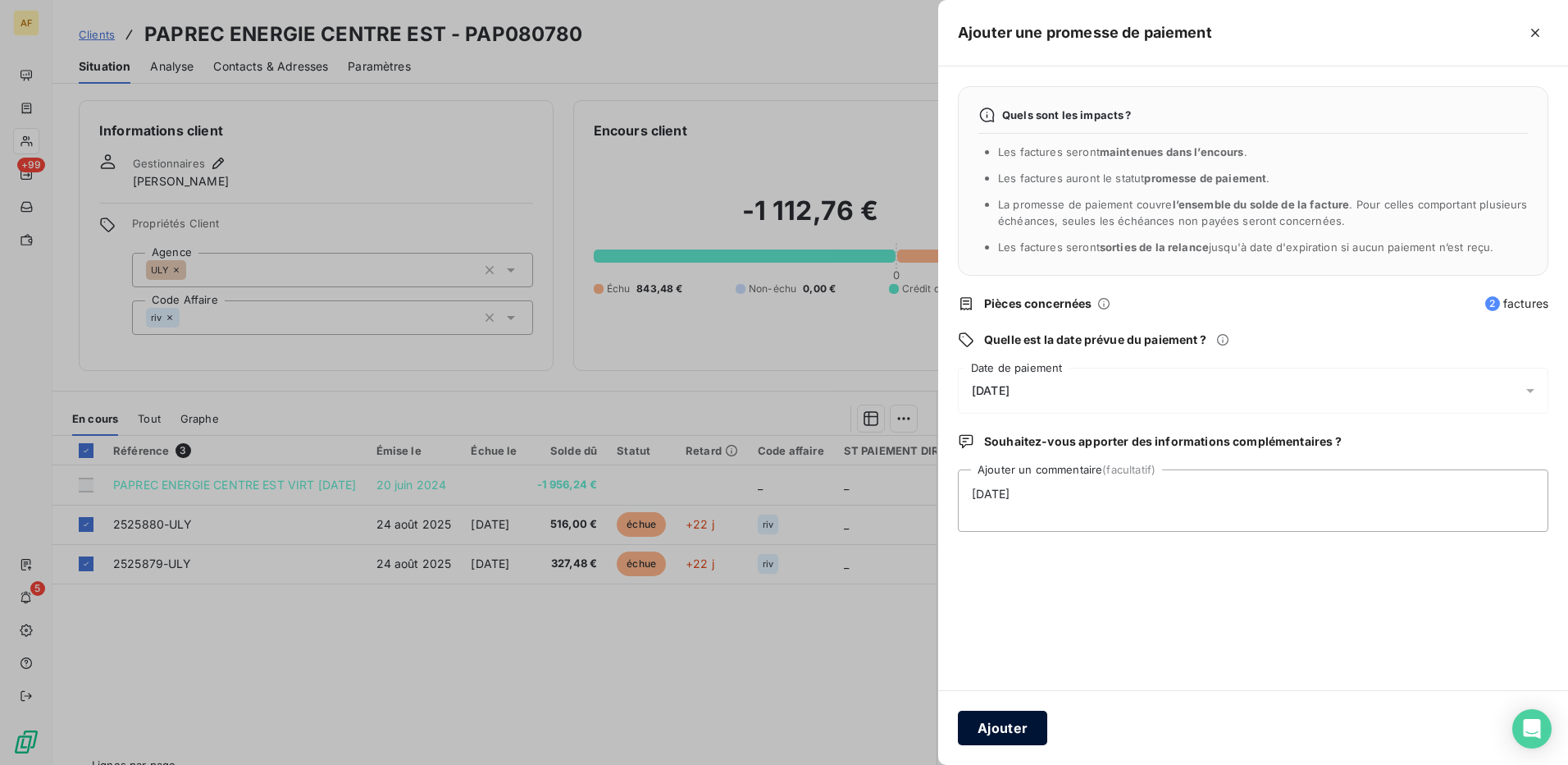
click at [1010, 735] on button "Ajouter" at bounding box center [1002, 728] width 89 height 35
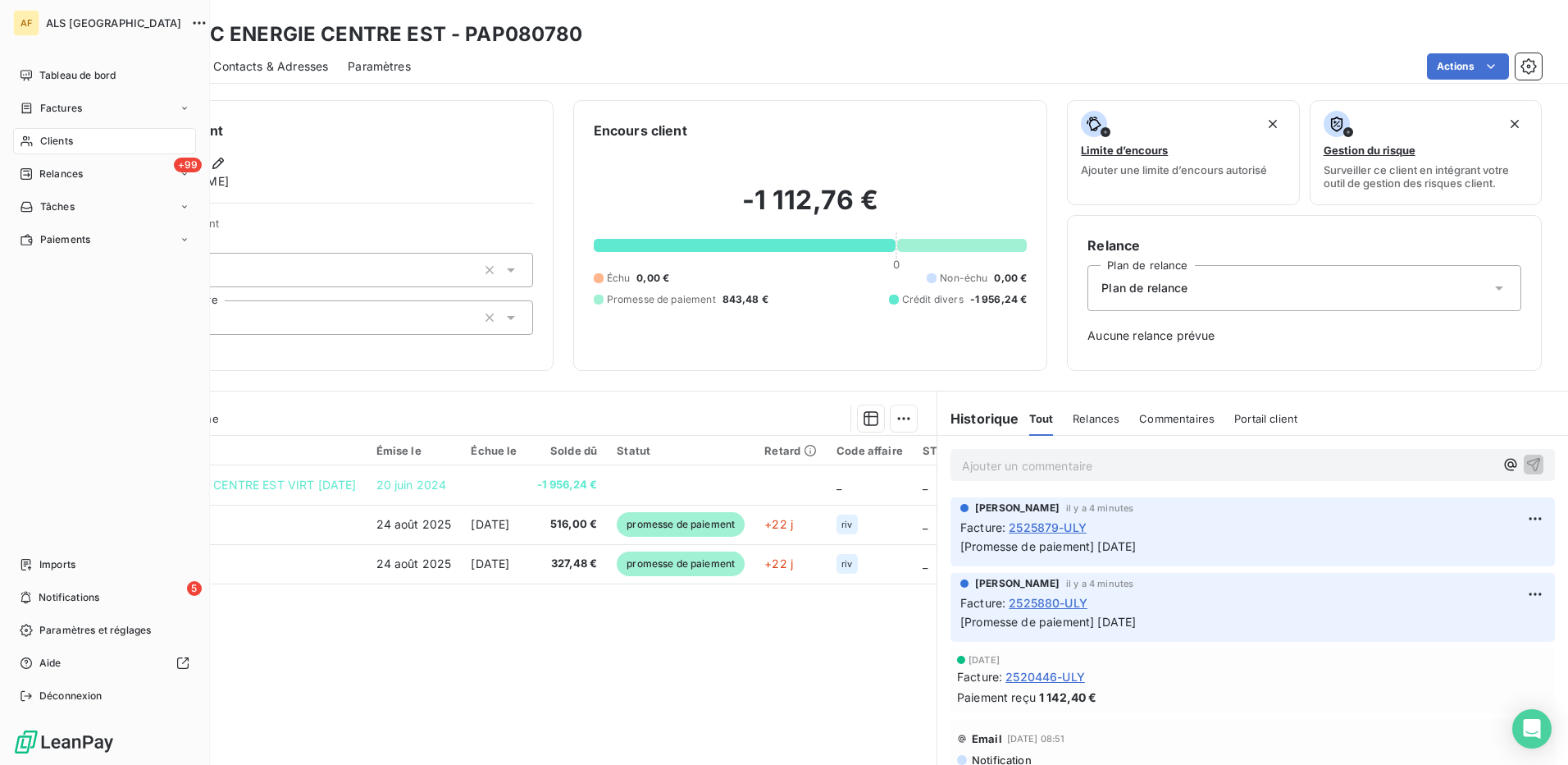
click at [72, 142] on span "Clients" at bounding box center [56, 141] width 33 height 15
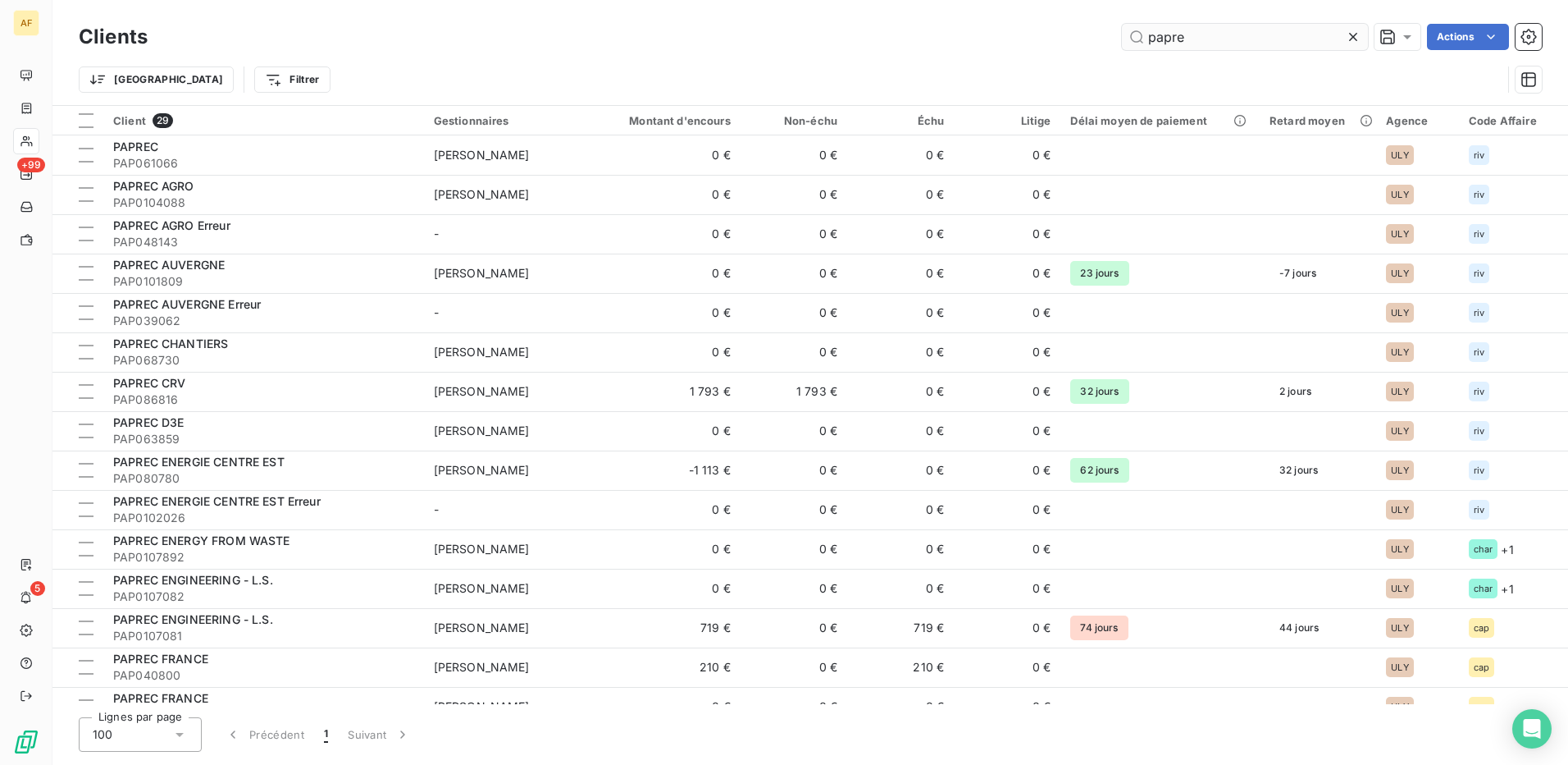
click at [1187, 37] on input "papre" at bounding box center [1245, 37] width 246 height 26
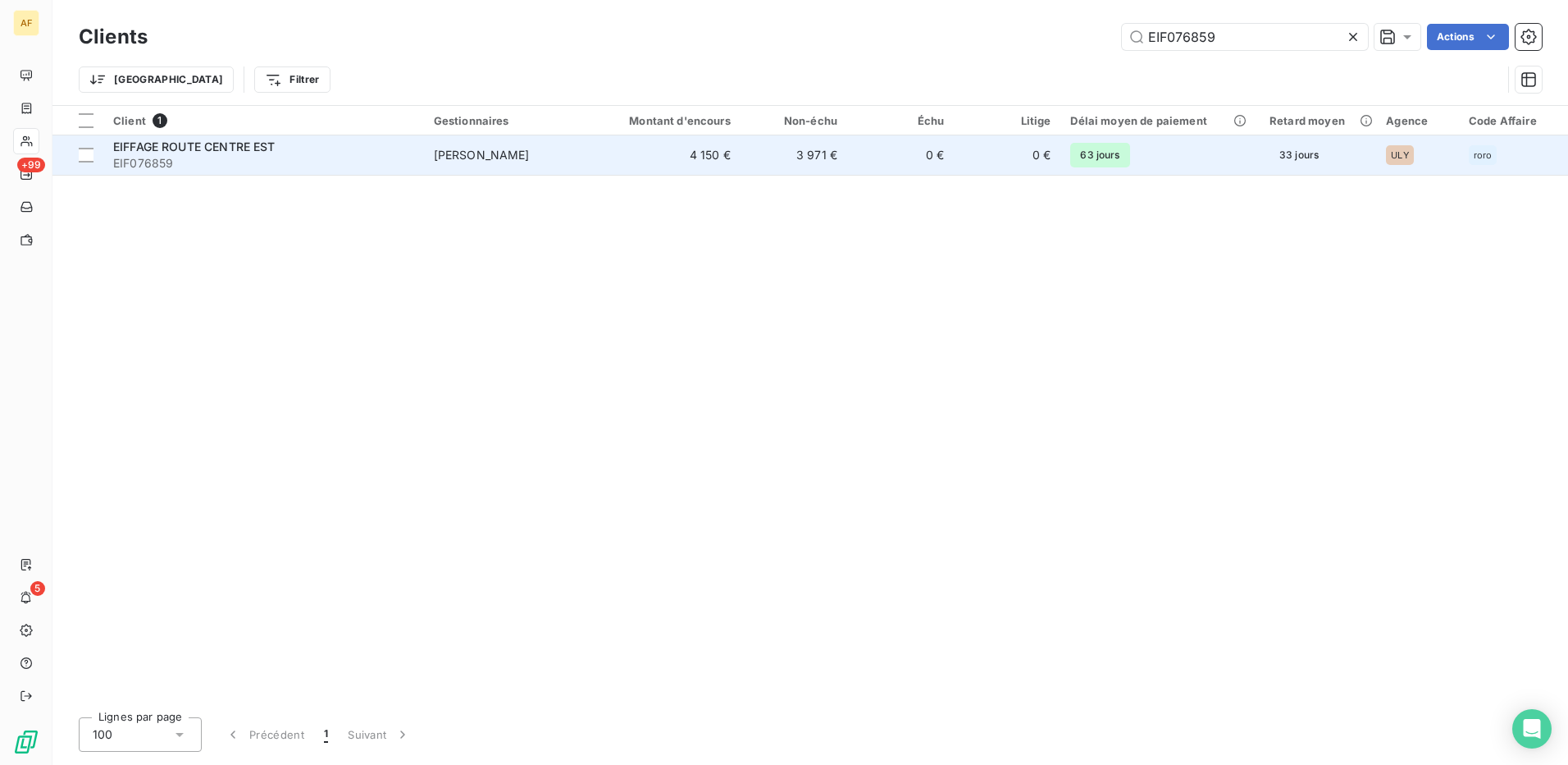
type input "EIF076859"
click at [175, 153] on div "EIFFAGE ROUTE CENTRE EST" at bounding box center [264, 146] width 301 height 16
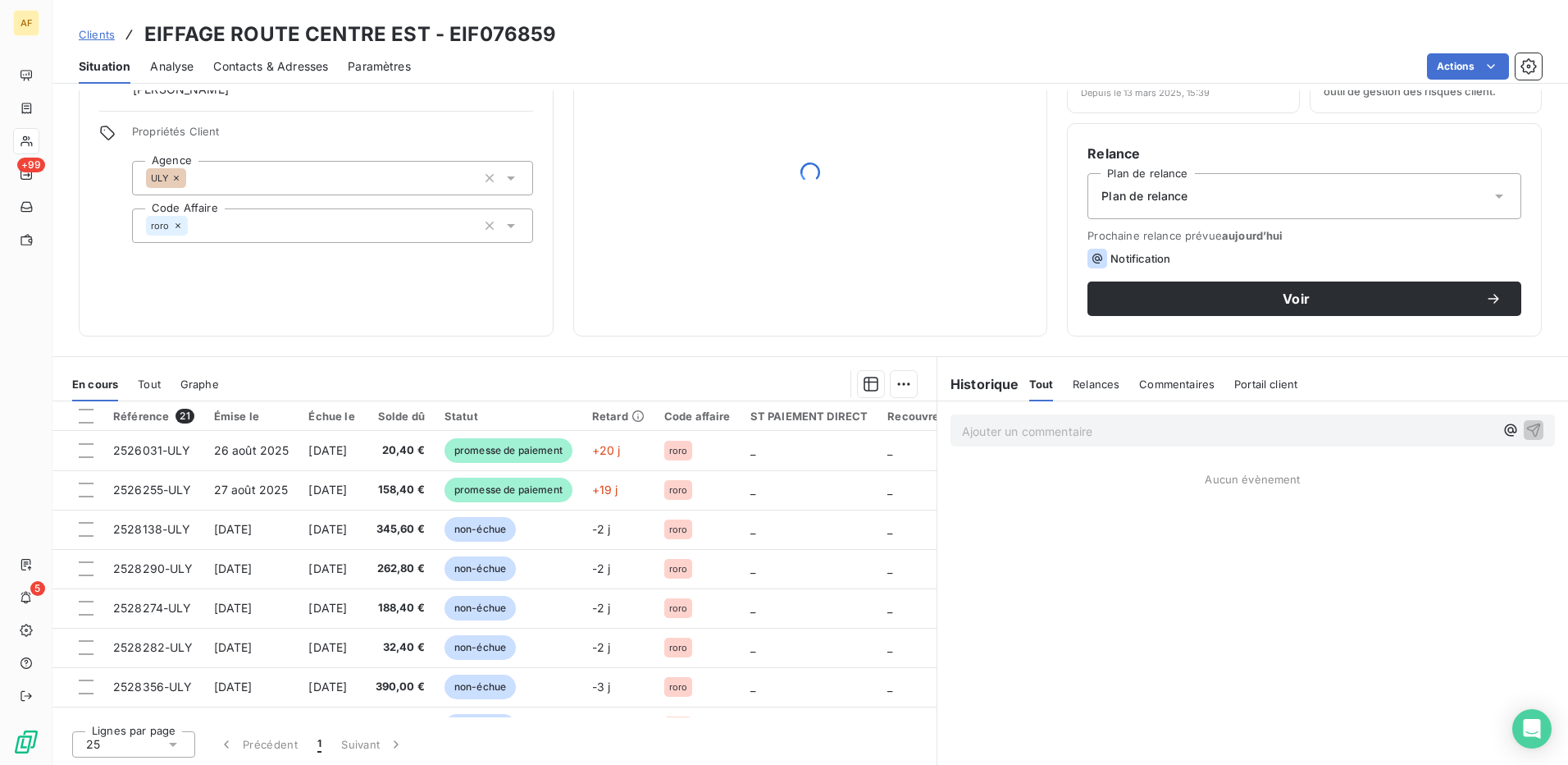
scroll to position [93, 0]
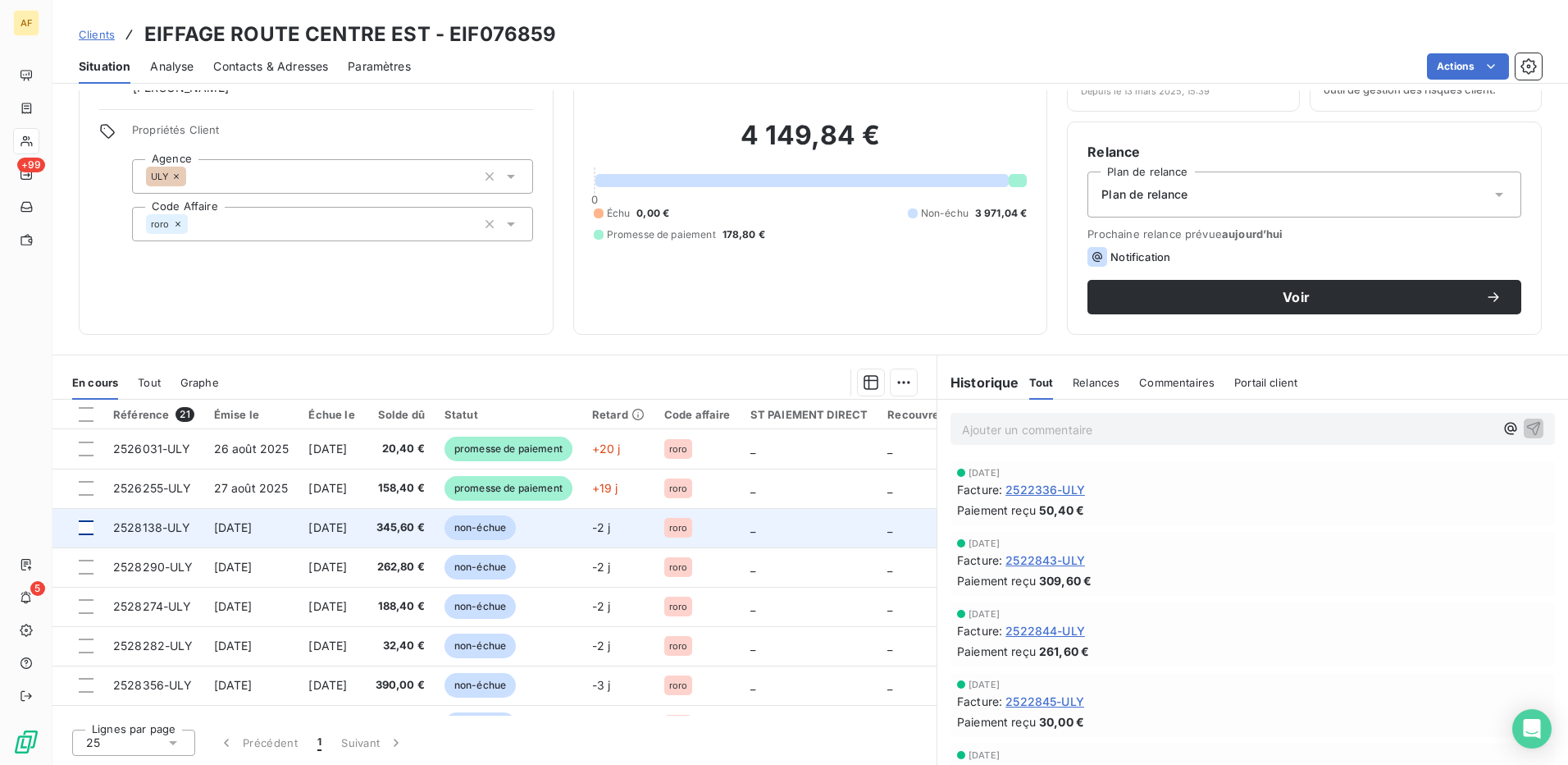
click at [88, 531] on div at bounding box center [85, 527] width 15 height 15
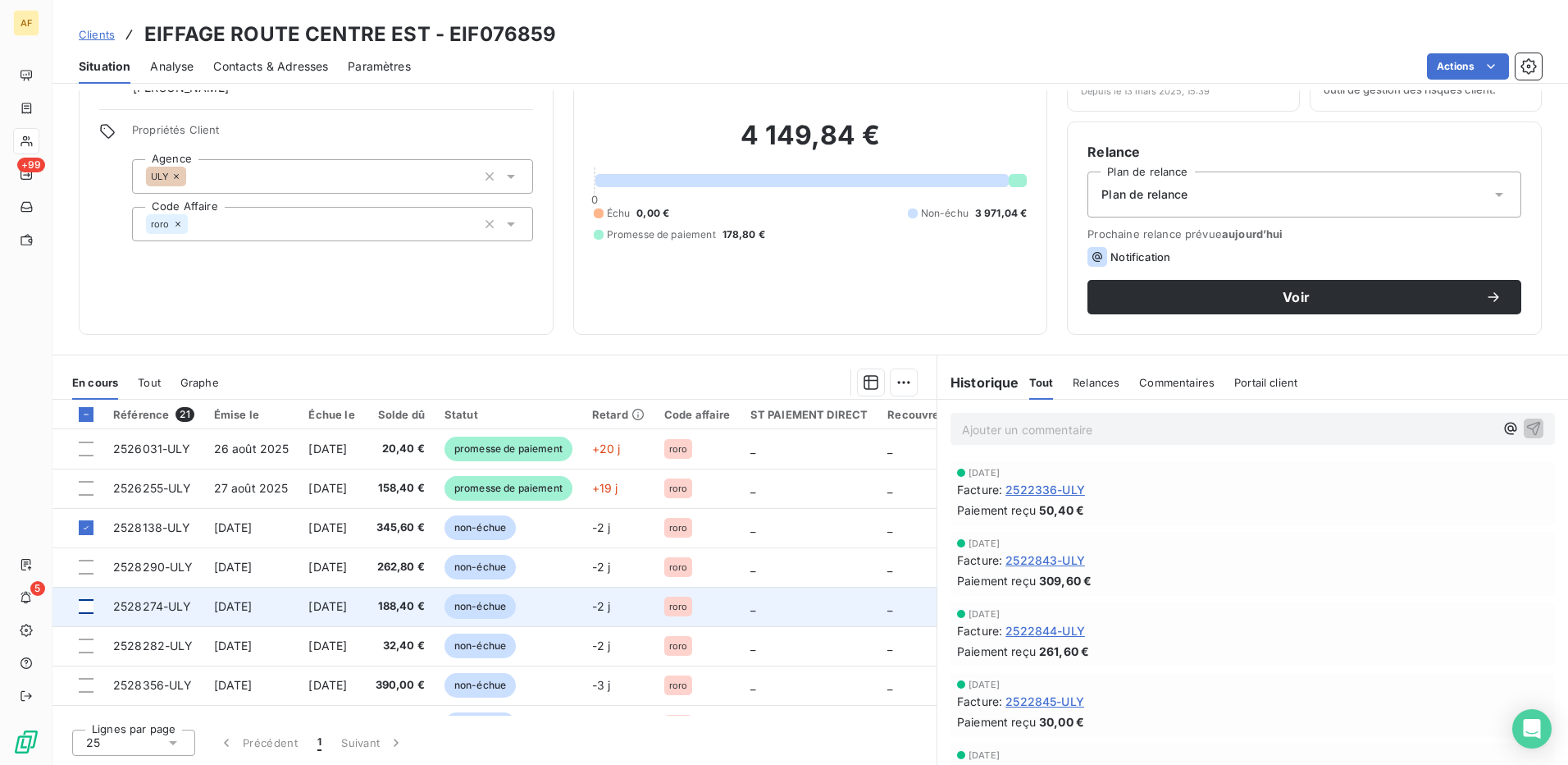
click at [88, 605] on div at bounding box center [85, 606] width 15 height 15
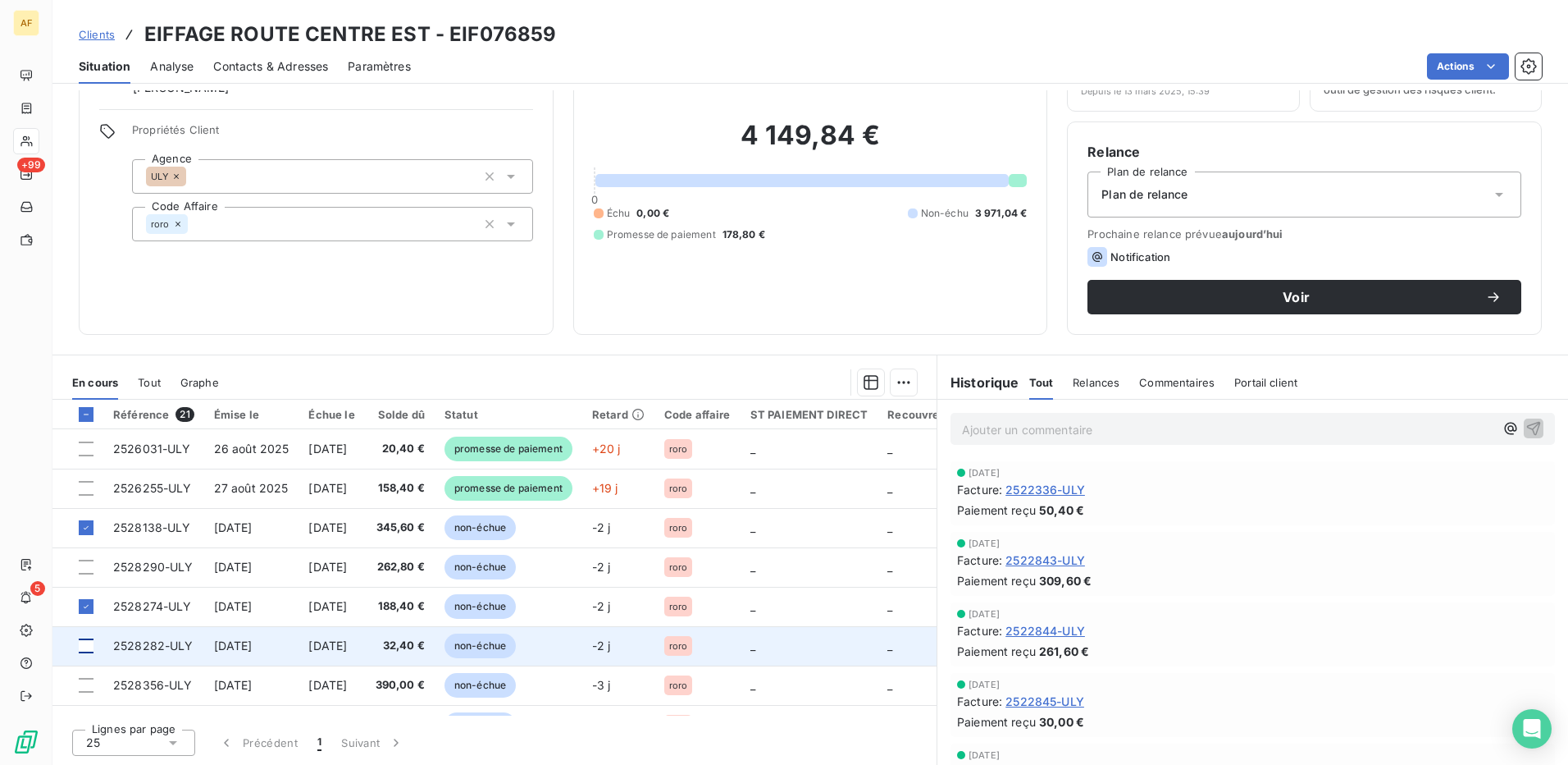
click at [82, 642] on div at bounding box center [85, 645] width 15 height 15
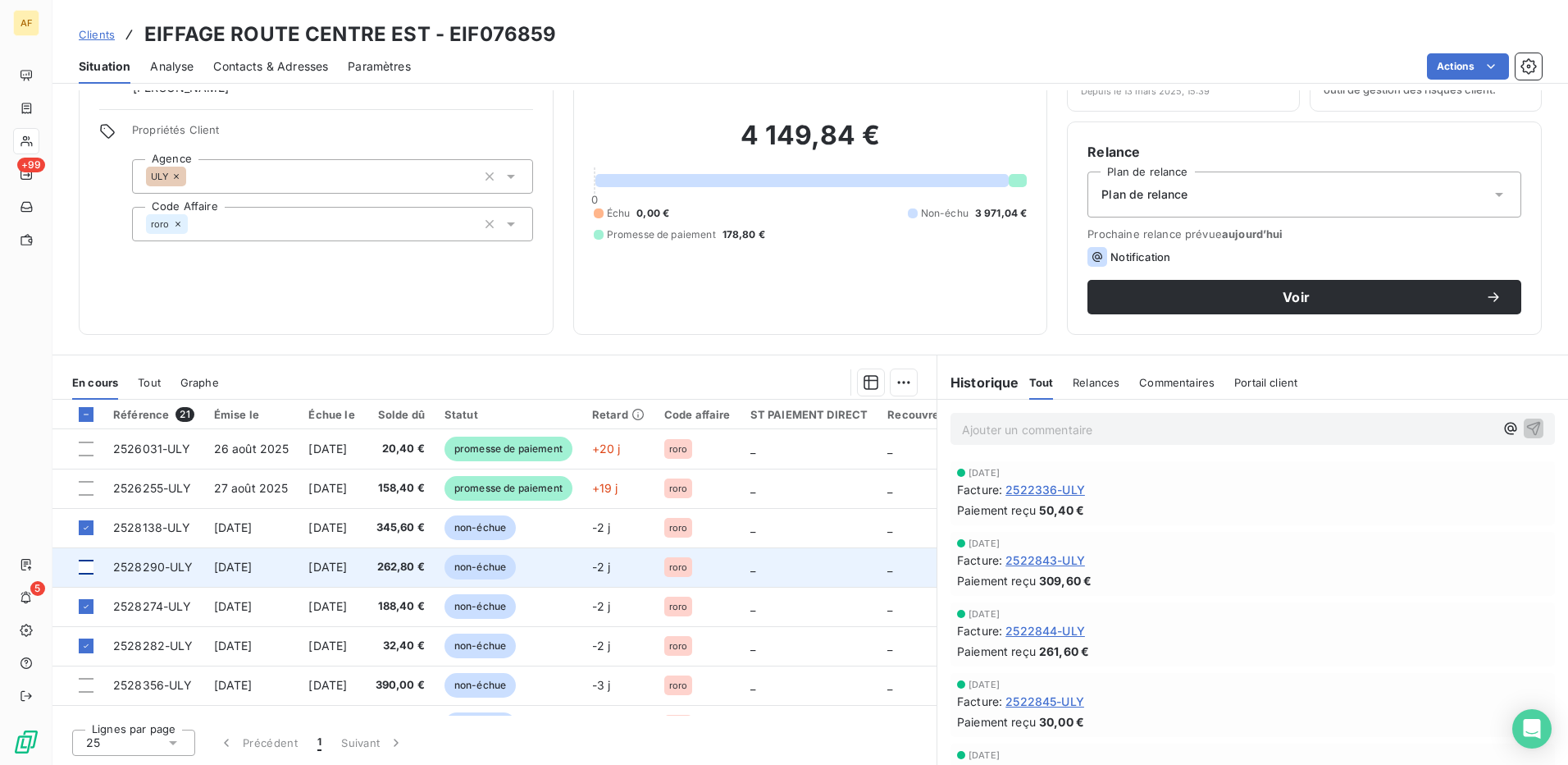
click at [83, 562] on div at bounding box center [85, 566] width 15 height 15
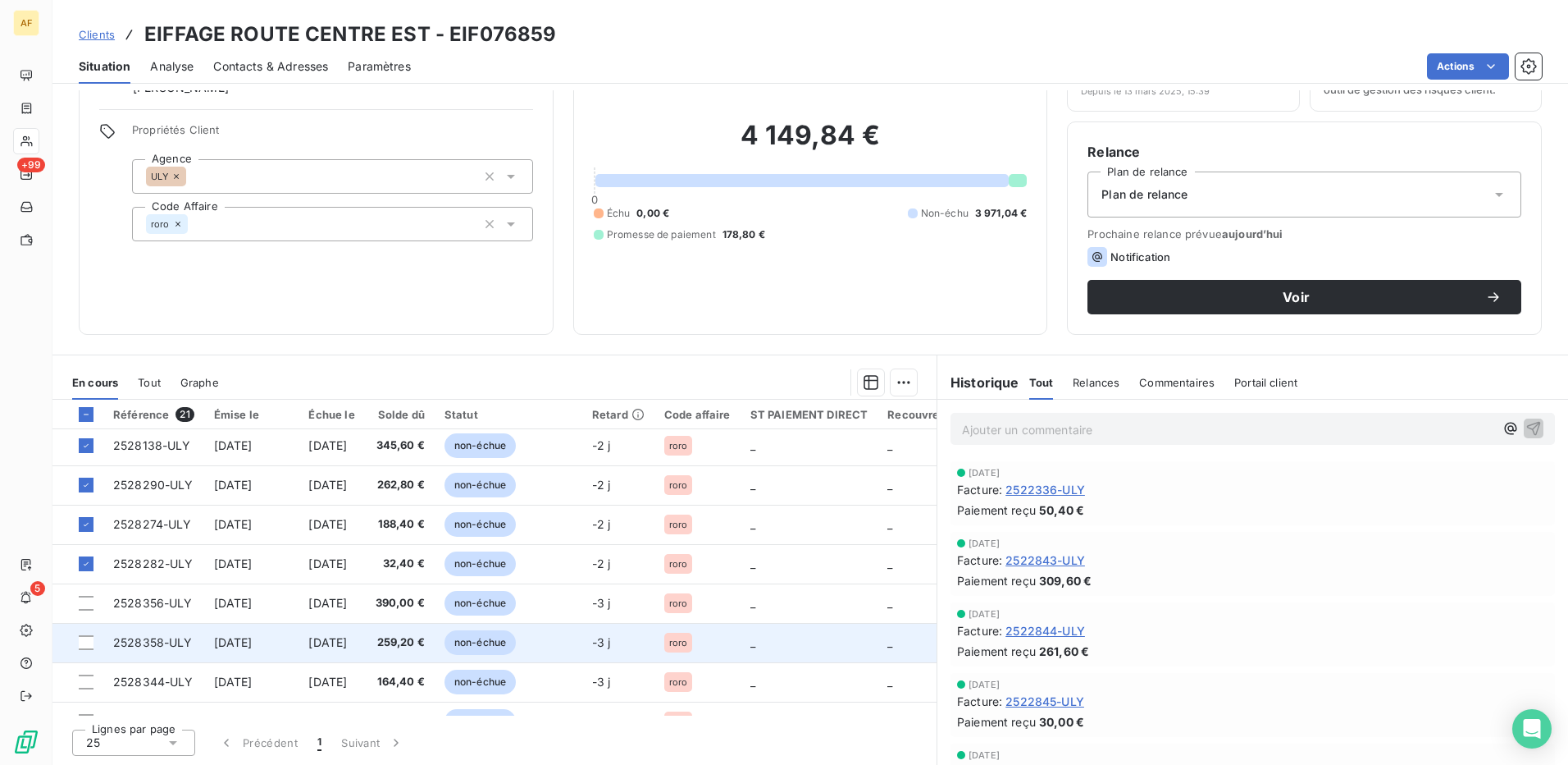
scroll to position [164, 0]
click at [89, 643] on div at bounding box center [85, 639] width 15 height 15
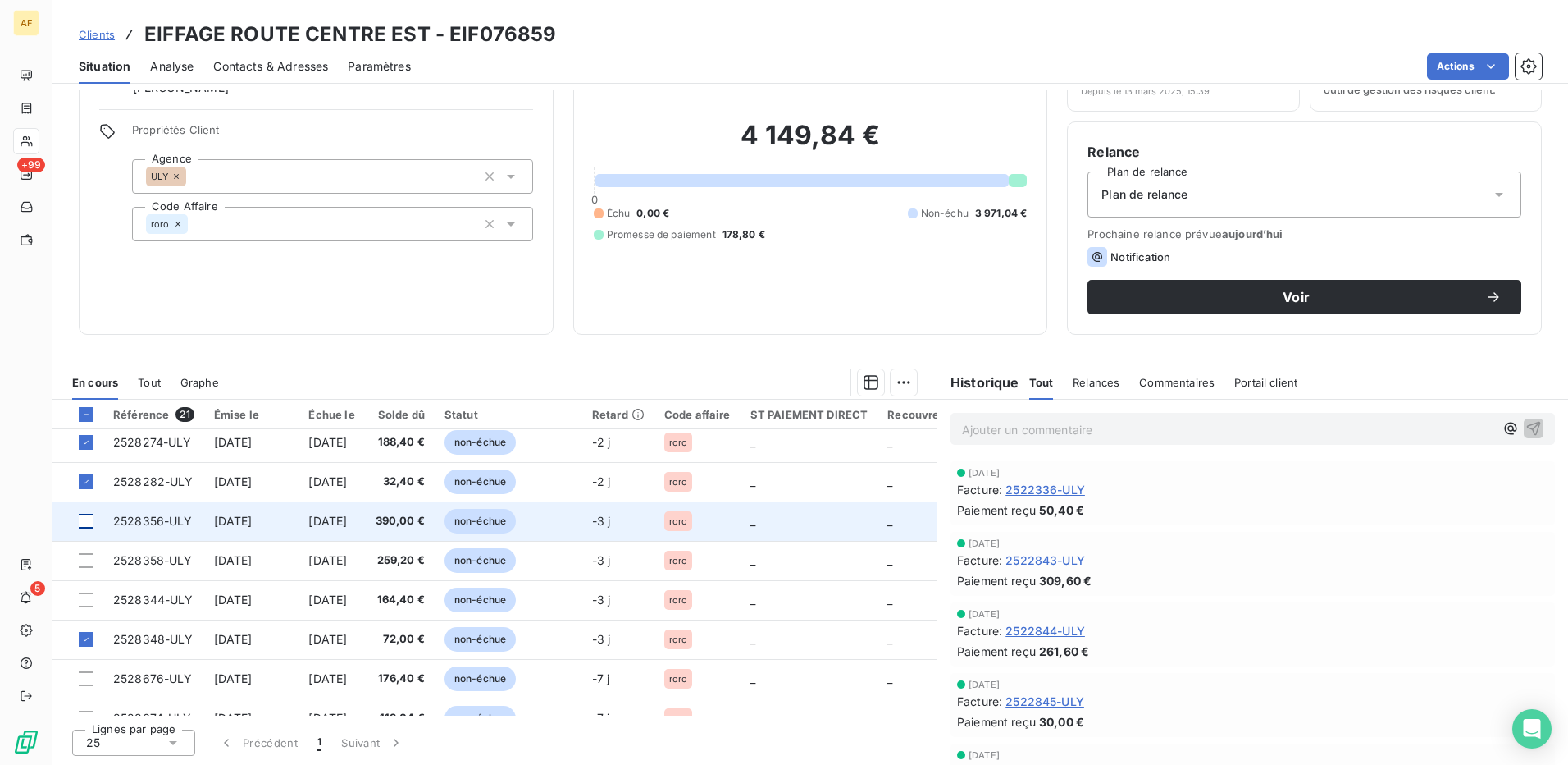
click at [82, 521] on div at bounding box center [85, 521] width 15 height 15
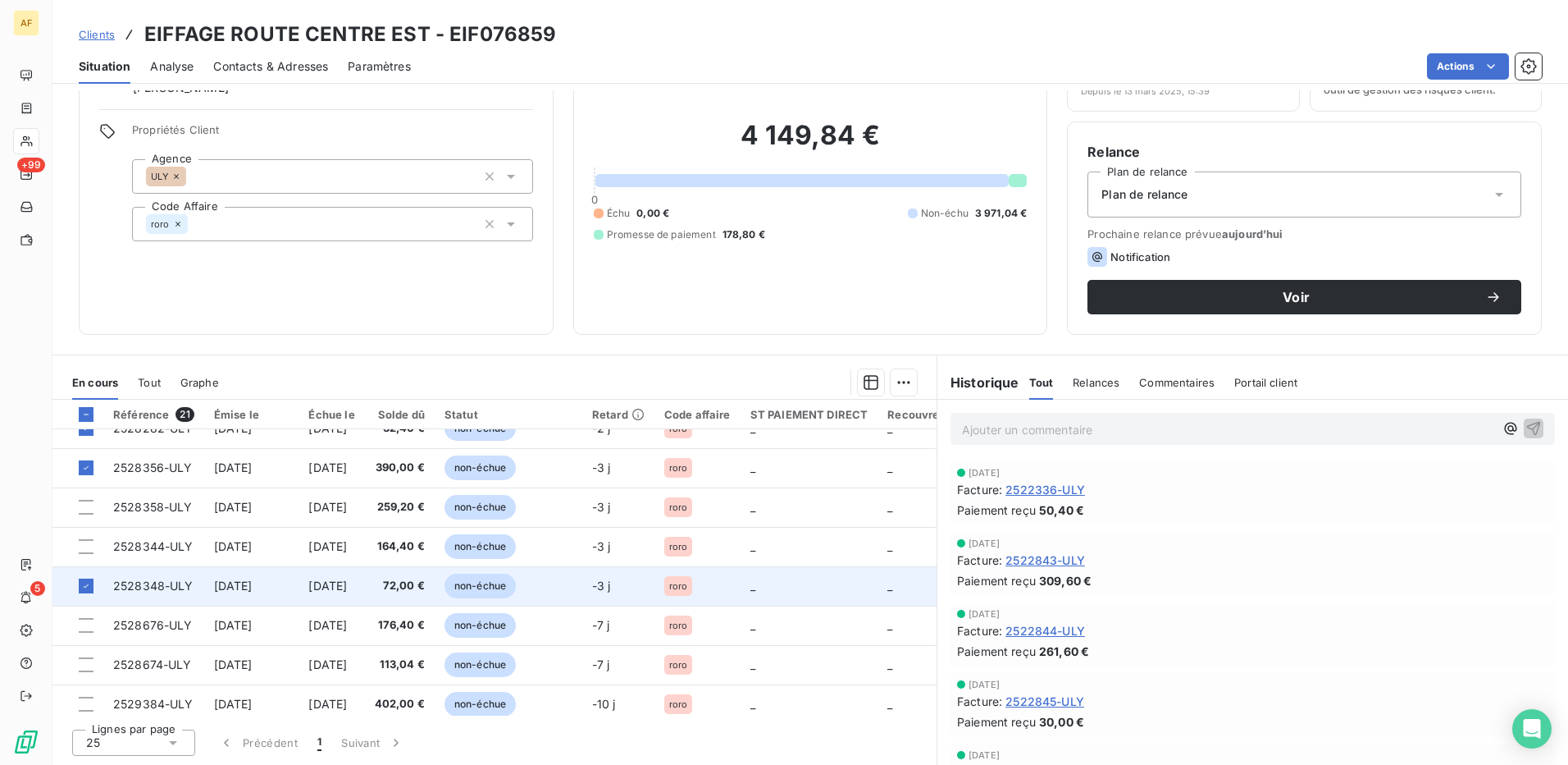
scroll to position [246, 0]
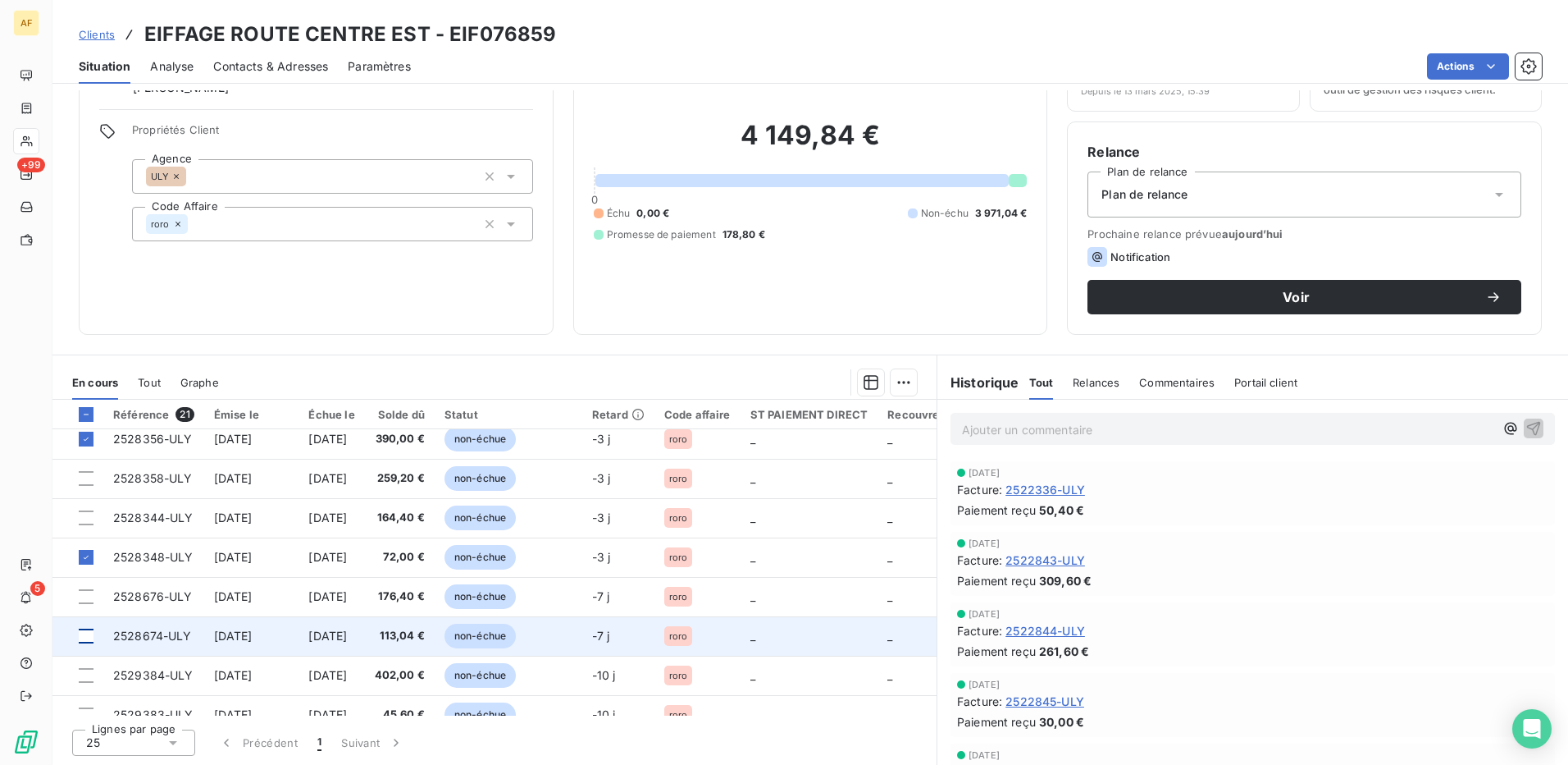
click at [86, 640] on div at bounding box center [85, 635] width 15 height 15
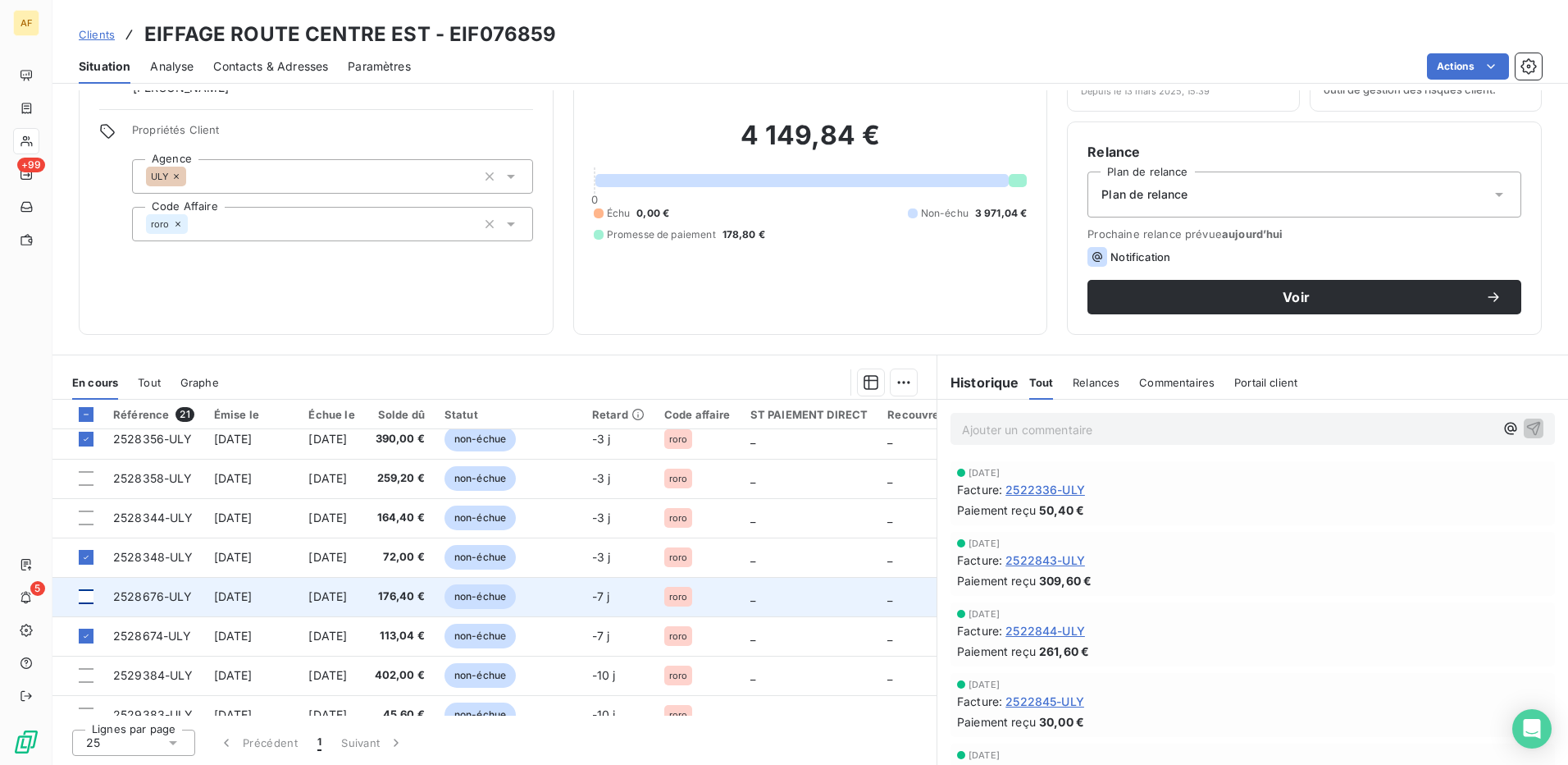
click at [83, 598] on div at bounding box center [85, 596] width 15 height 15
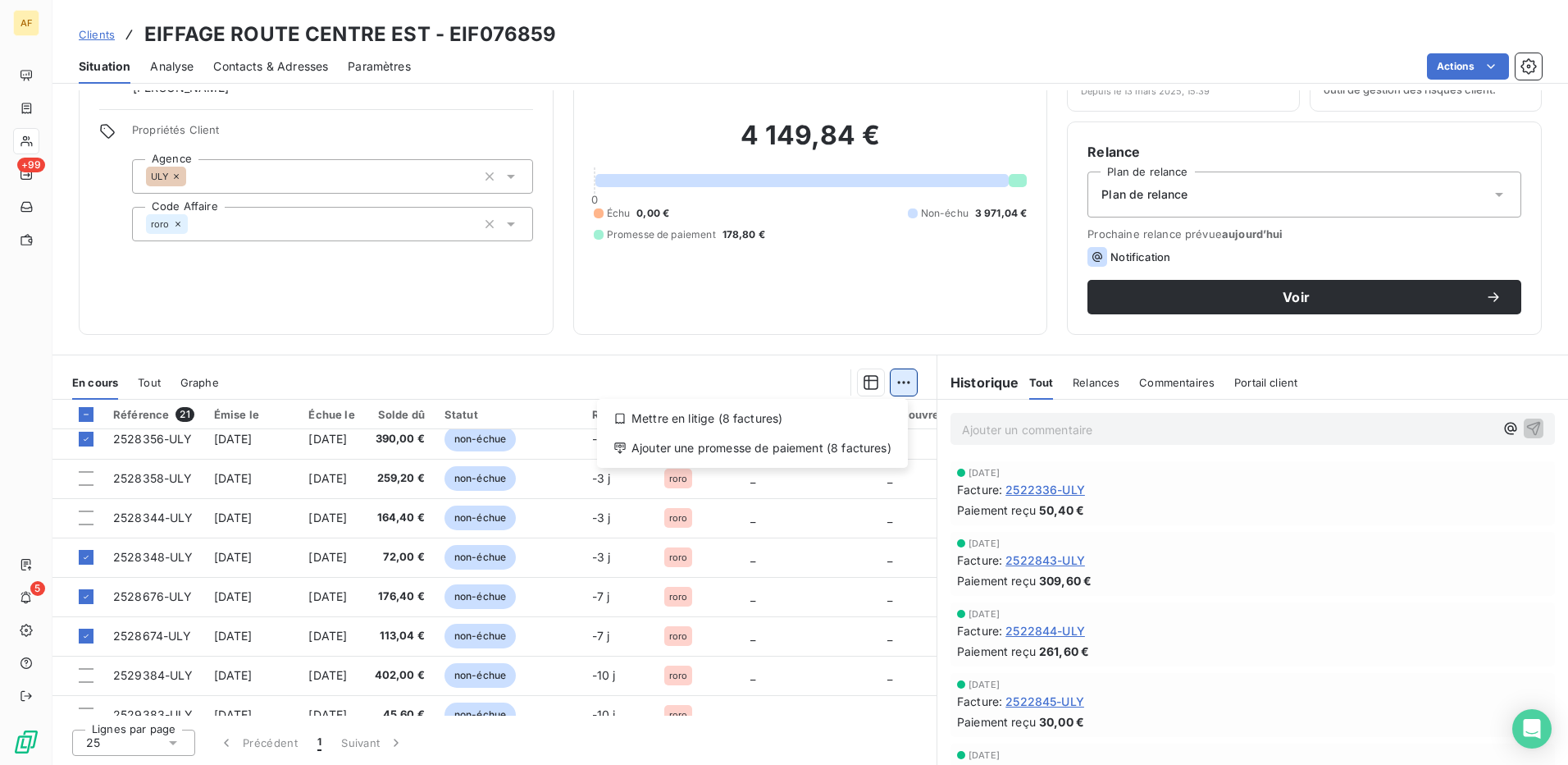
click at [908, 388] on html "AF +99 5 Clients EIFFAGE ROUTE CENTRE EST - EIF076859 Situation Analyse Contact…" at bounding box center [784, 382] width 1568 height 765
click at [859, 451] on div "Ajouter une promesse de paiement (8 factures)" at bounding box center [752, 448] width 298 height 26
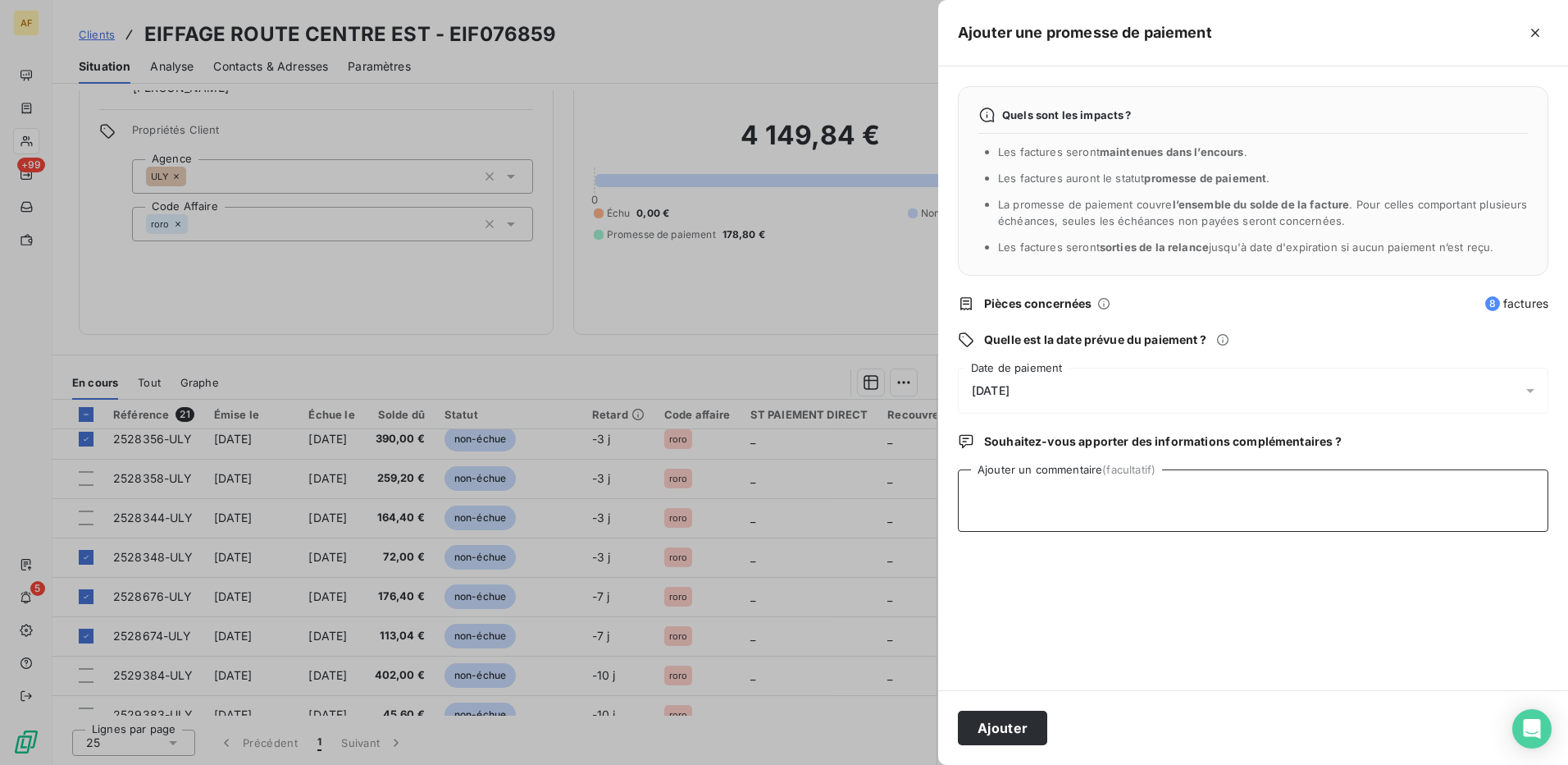
click at [1021, 494] on textarea "Ajouter un commentaire (facultatif)" at bounding box center [1252, 500] width 590 height 62
type textarea "[DATE]"
click at [1079, 381] on div "[DATE]" at bounding box center [1252, 390] width 590 height 46
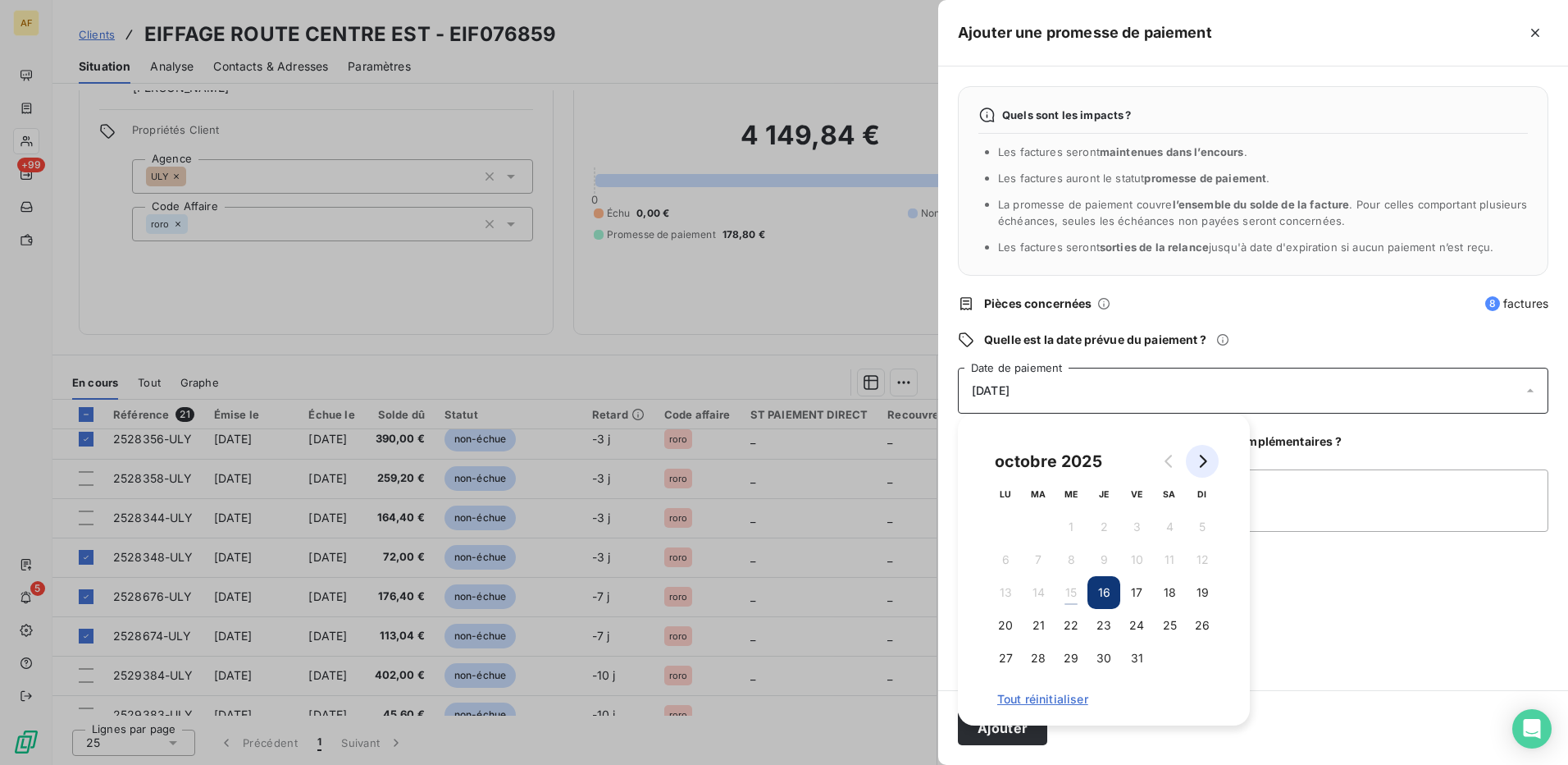
click at [1203, 467] on icon "Go to next month" at bounding box center [1203, 462] width 14 height 14
click at [1199, 462] on icon "Go to next month" at bounding box center [1203, 462] width 14 height 14
click at [1136, 529] on button "5" at bounding box center [1137, 526] width 33 height 33
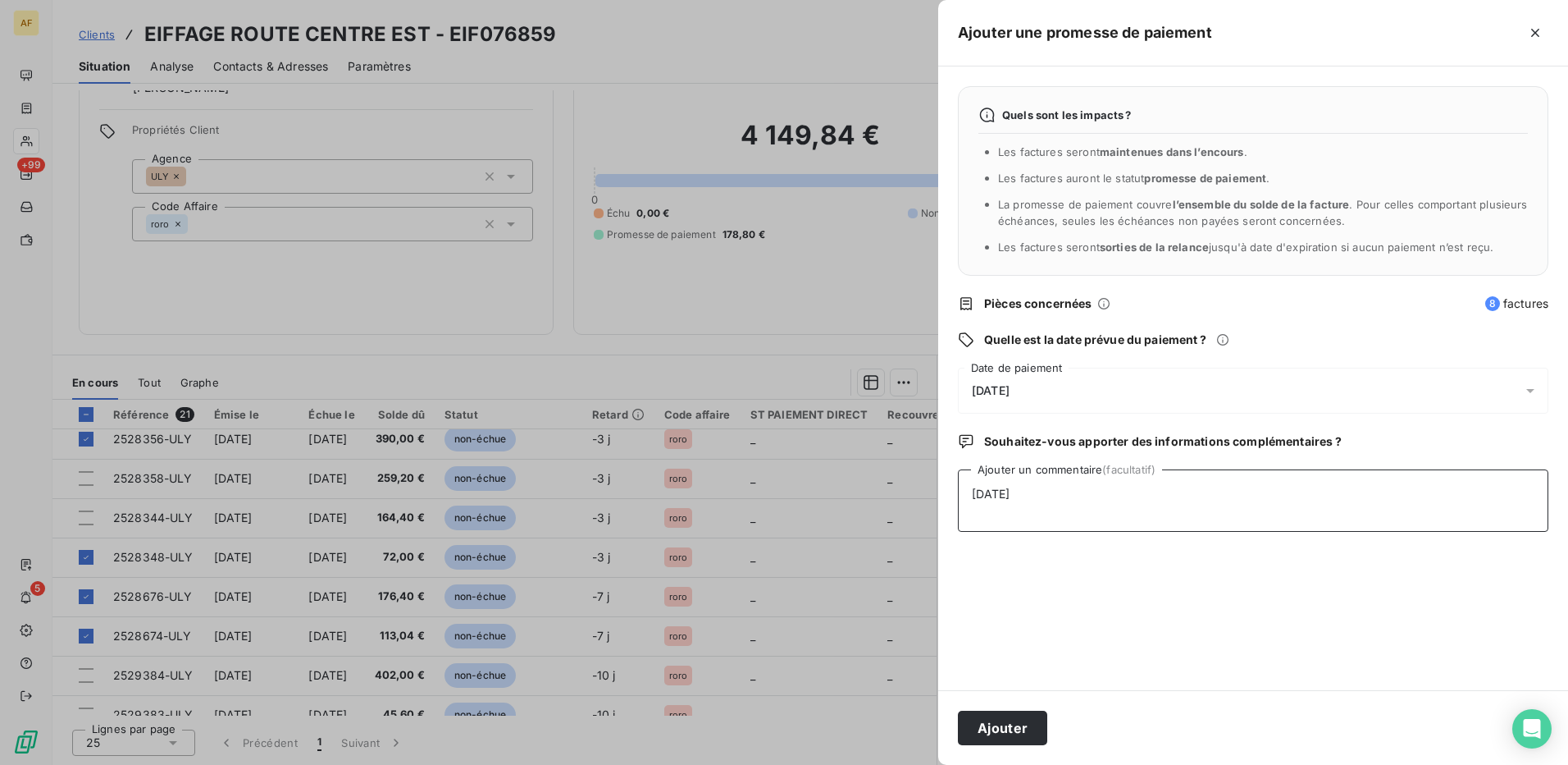
click at [1322, 501] on textarea "[DATE]" at bounding box center [1252, 500] width 590 height 62
click at [992, 723] on button "Ajouter" at bounding box center [1002, 728] width 89 height 35
